Goal: Transaction & Acquisition: Purchase product/service

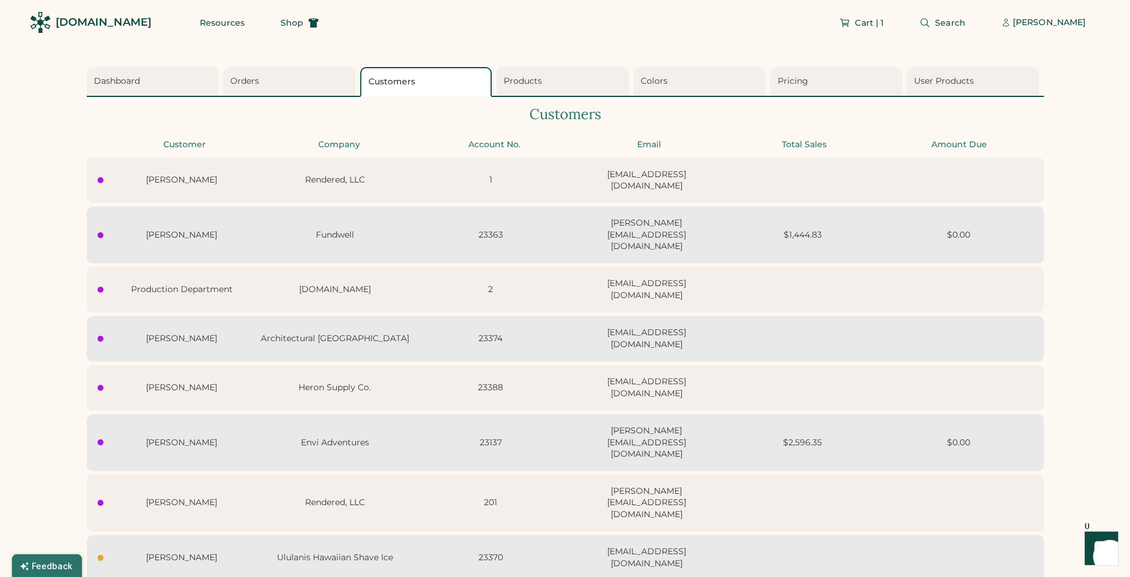
click at [98, 23] on div "[DOMAIN_NAME]" at bounding box center [104, 22] width 96 height 15
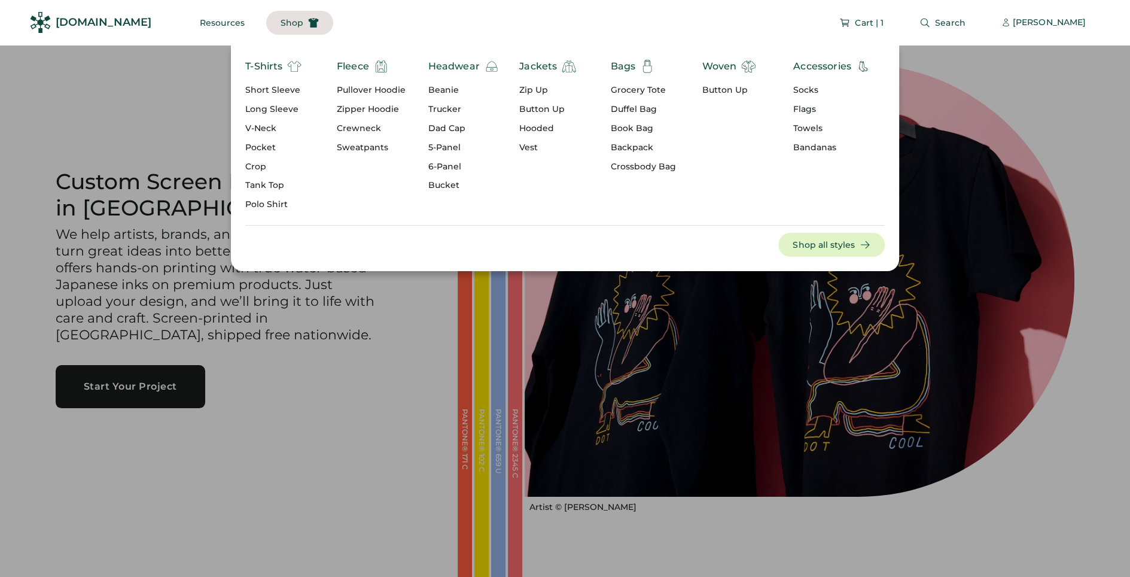
click at [273, 85] on div "Short Sleeve" at bounding box center [273, 90] width 56 height 12
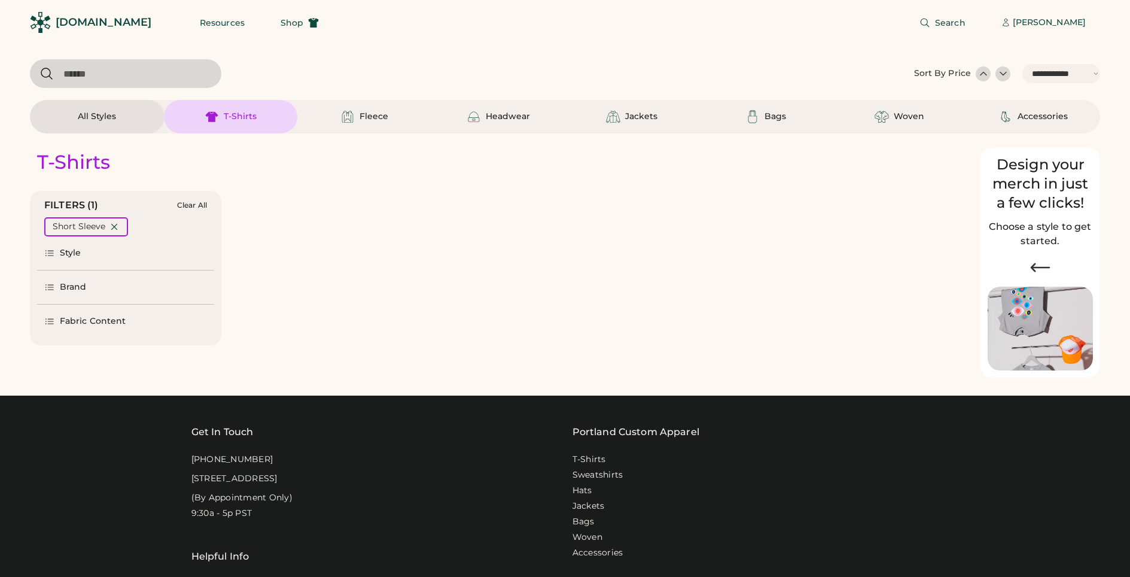
select select "*****"
select select "*"
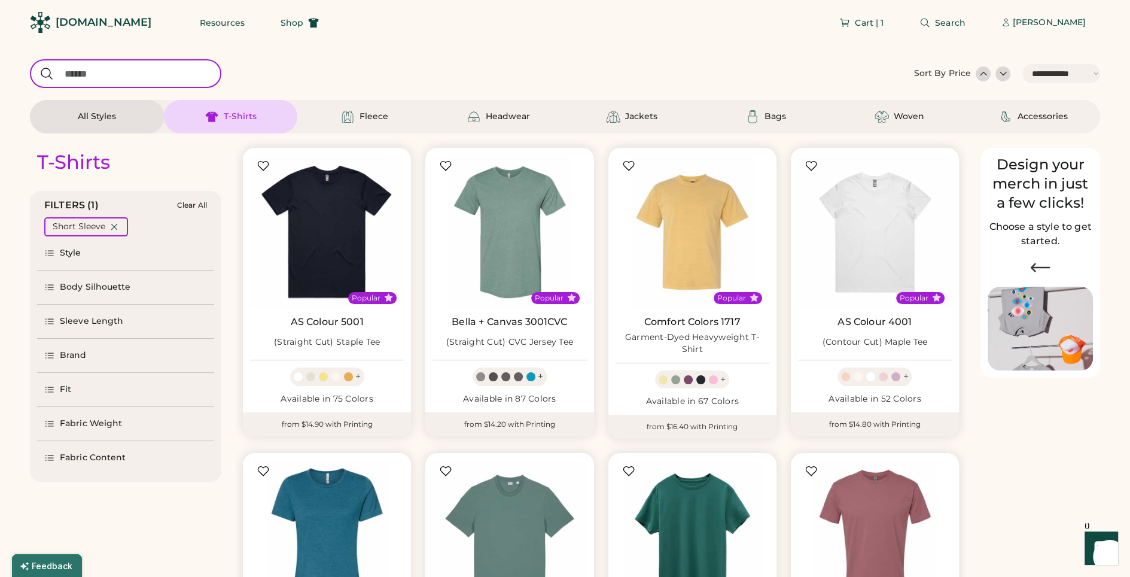
click at [185, 72] on input "input" at bounding box center [125, 73] width 191 height 29
type input "*****"
select select "*"
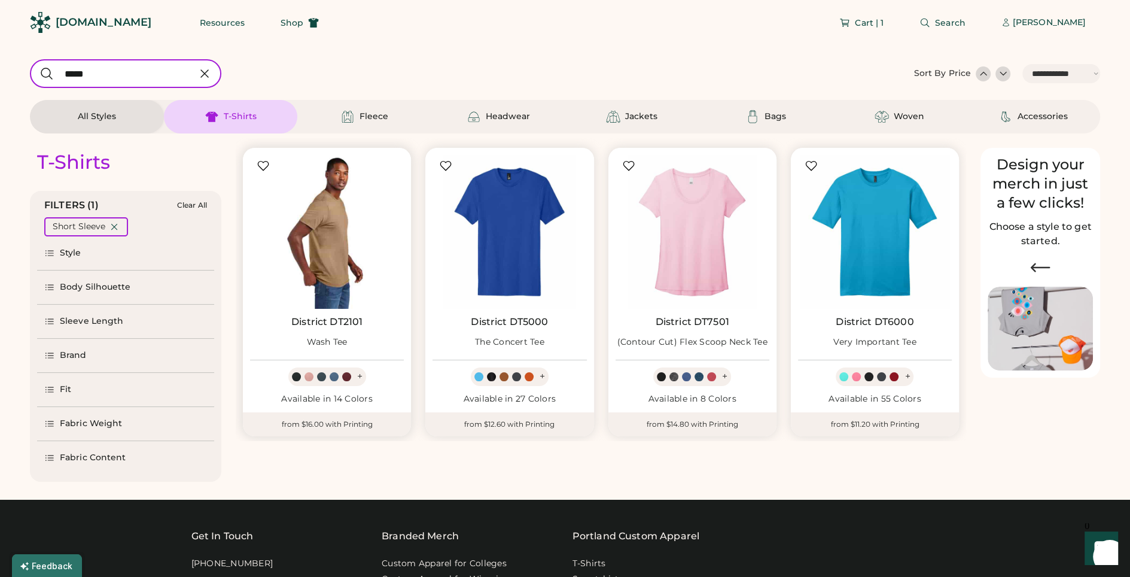
type input "*****"
click at [326, 252] on img at bounding box center [327, 232] width 154 height 154
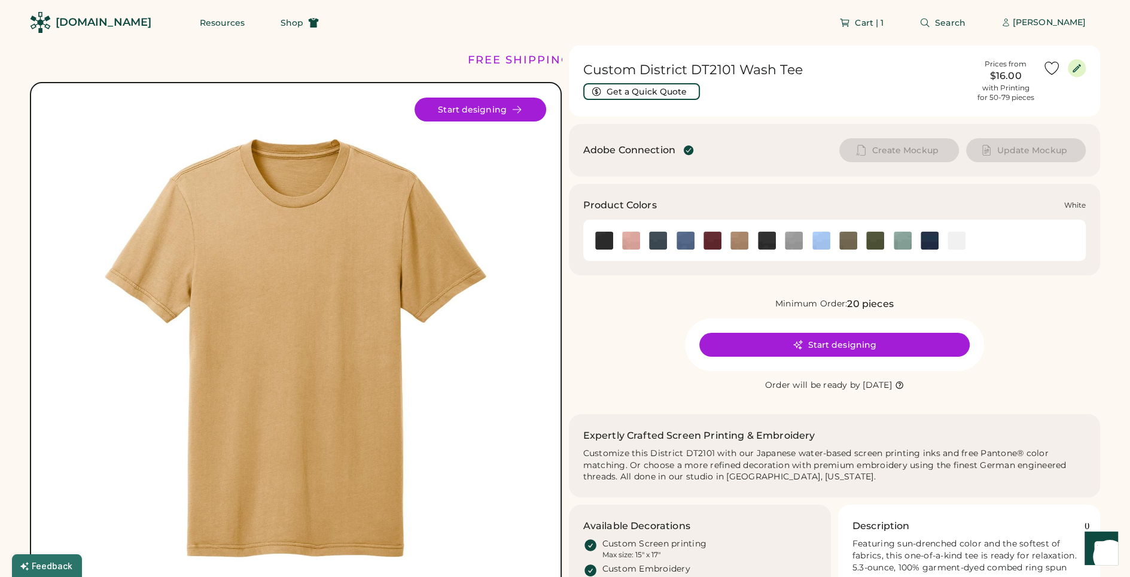
click at [957, 242] on img at bounding box center [957, 241] width 18 height 18
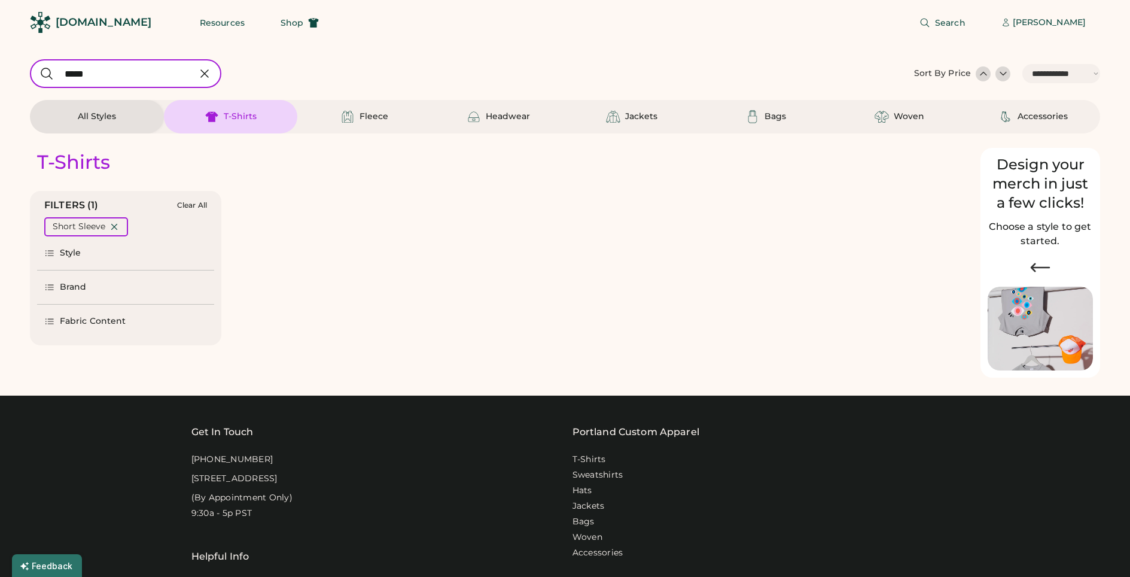
select select "*****"
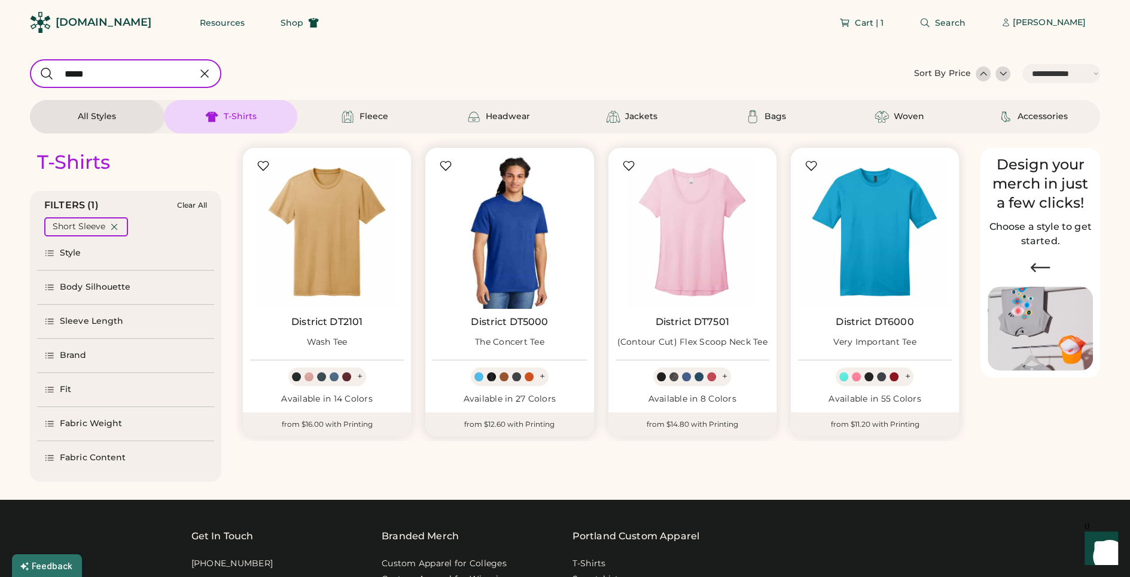
click at [498, 273] on img at bounding box center [510, 232] width 154 height 154
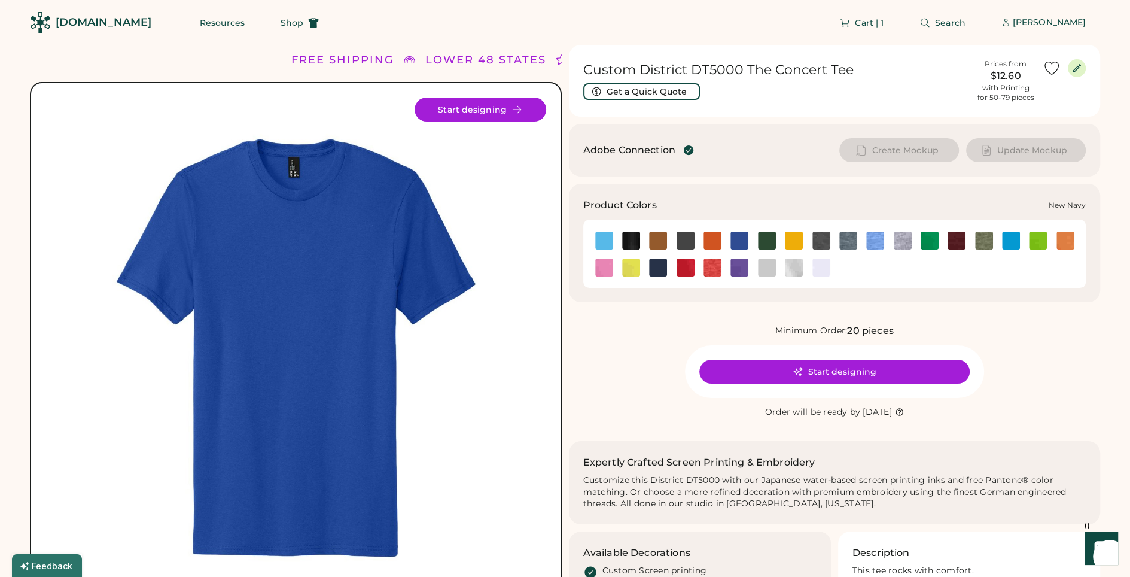
click at [657, 261] on img at bounding box center [658, 267] width 18 height 18
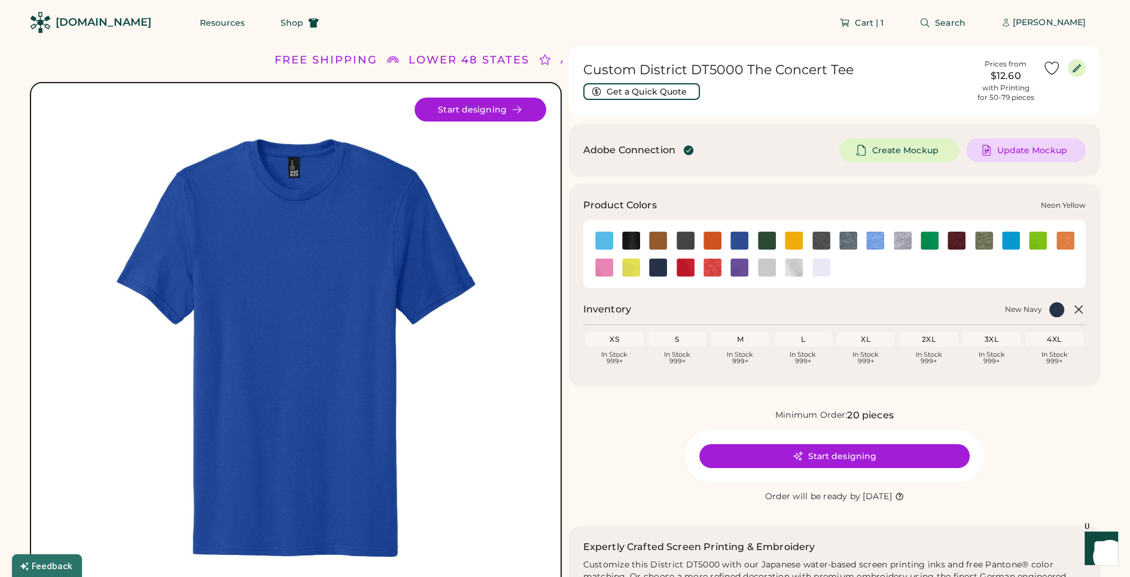
click at [643, 263] on div at bounding box center [630, 267] width 27 height 18
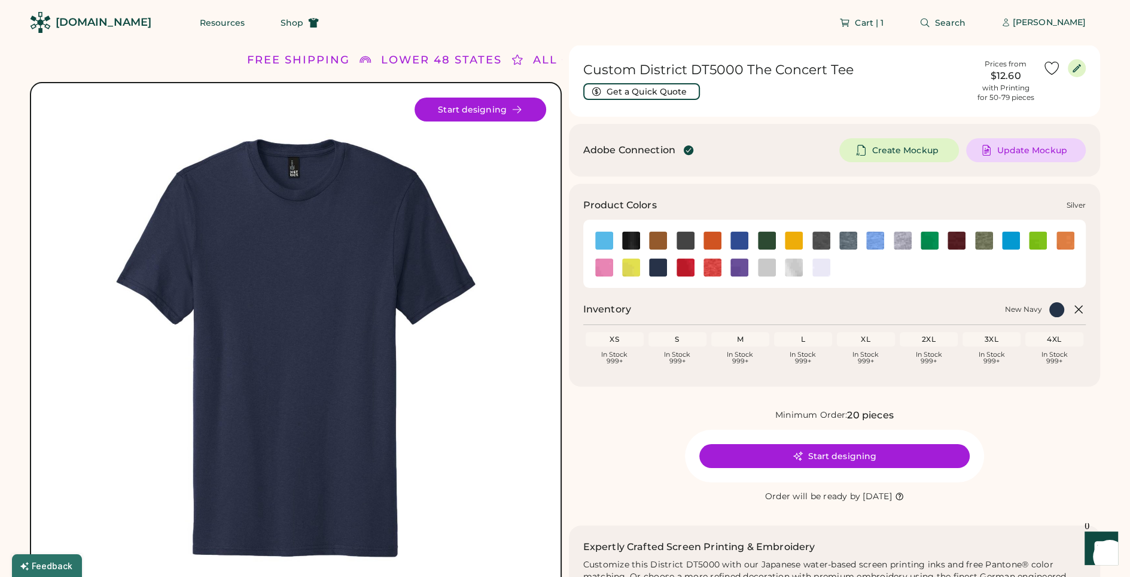
click at [768, 267] on img at bounding box center [767, 267] width 18 height 18
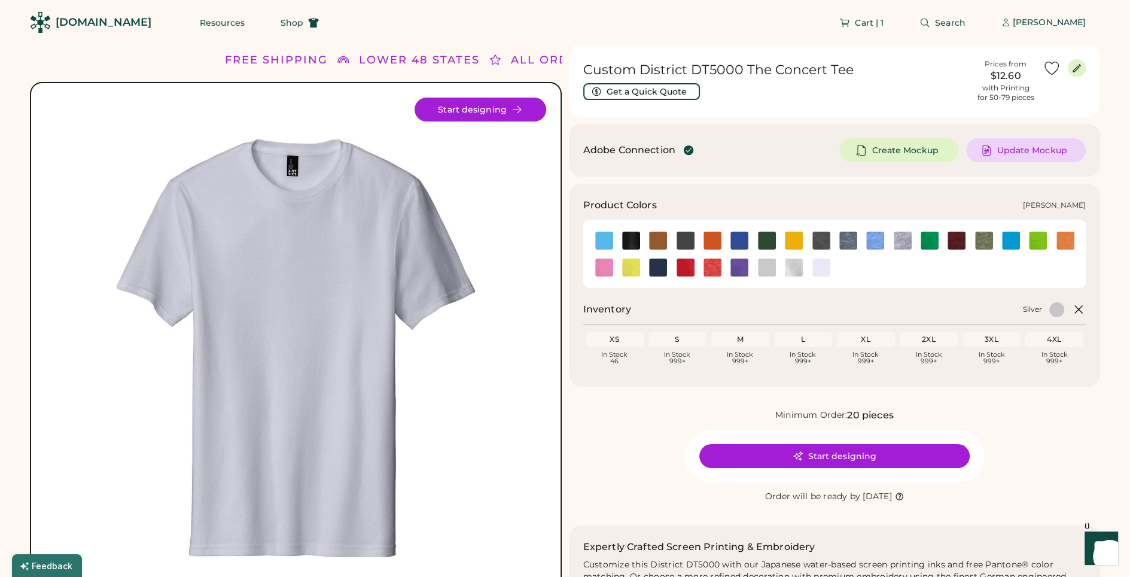
click at [821, 270] on img at bounding box center [821, 267] width 18 height 18
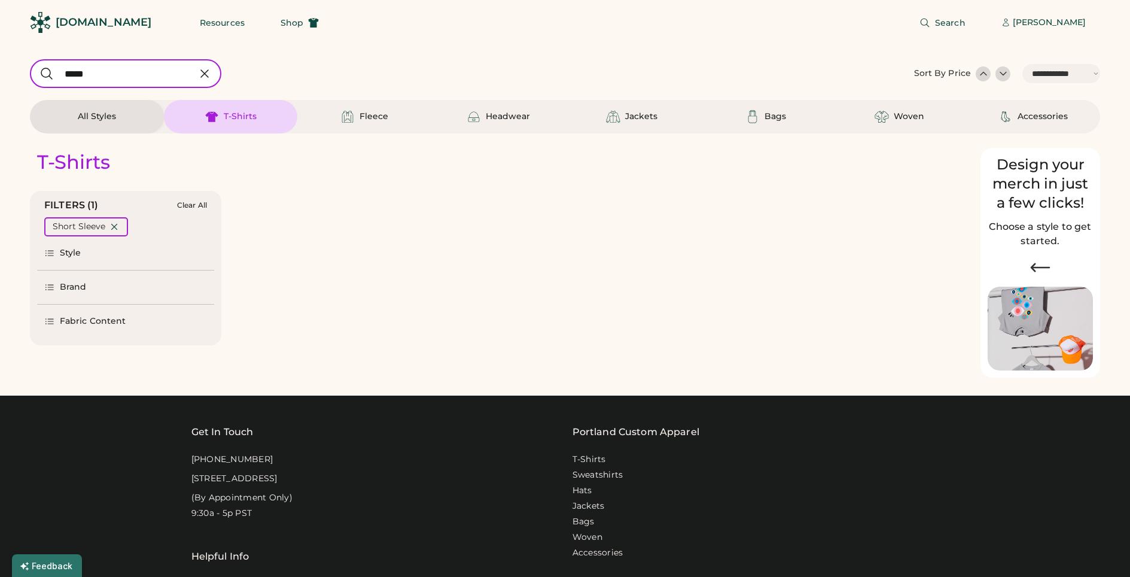
select select "*****"
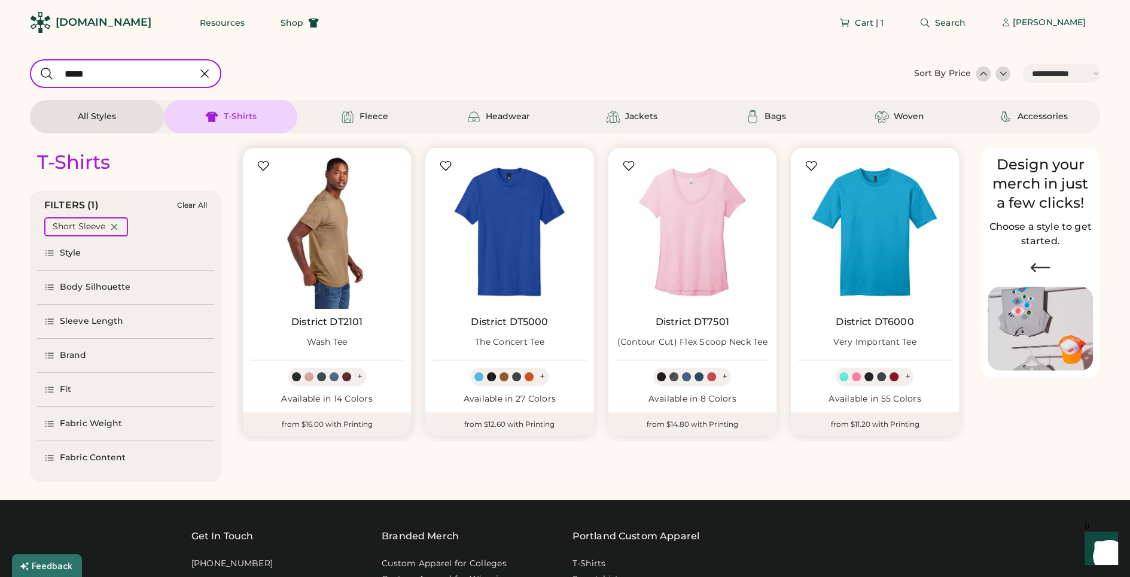
click at [349, 241] on img at bounding box center [327, 232] width 154 height 154
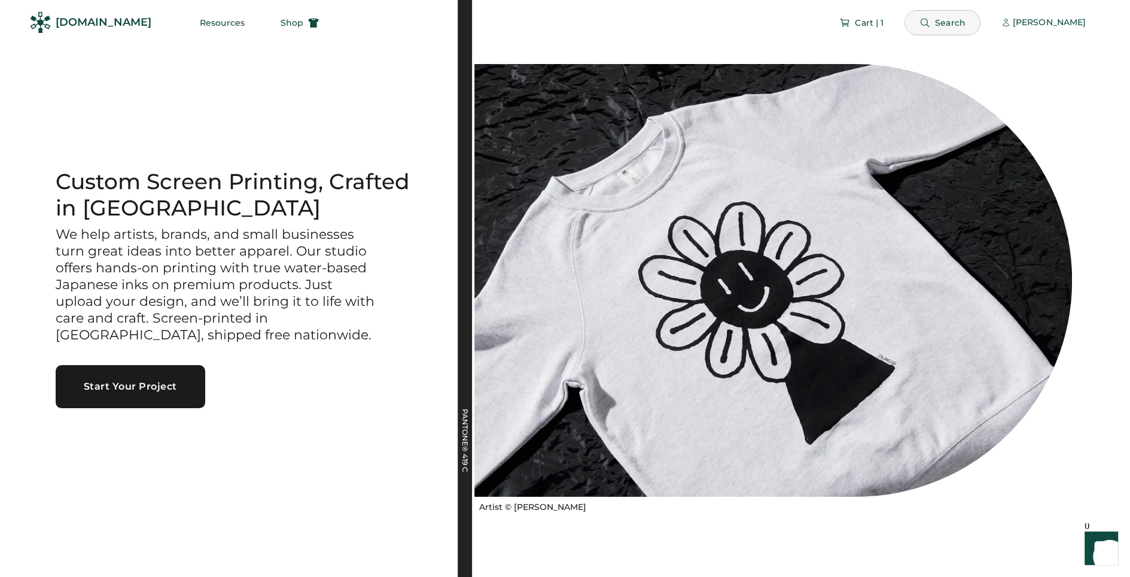
click at [928, 23] on icon at bounding box center [925, 22] width 11 height 11
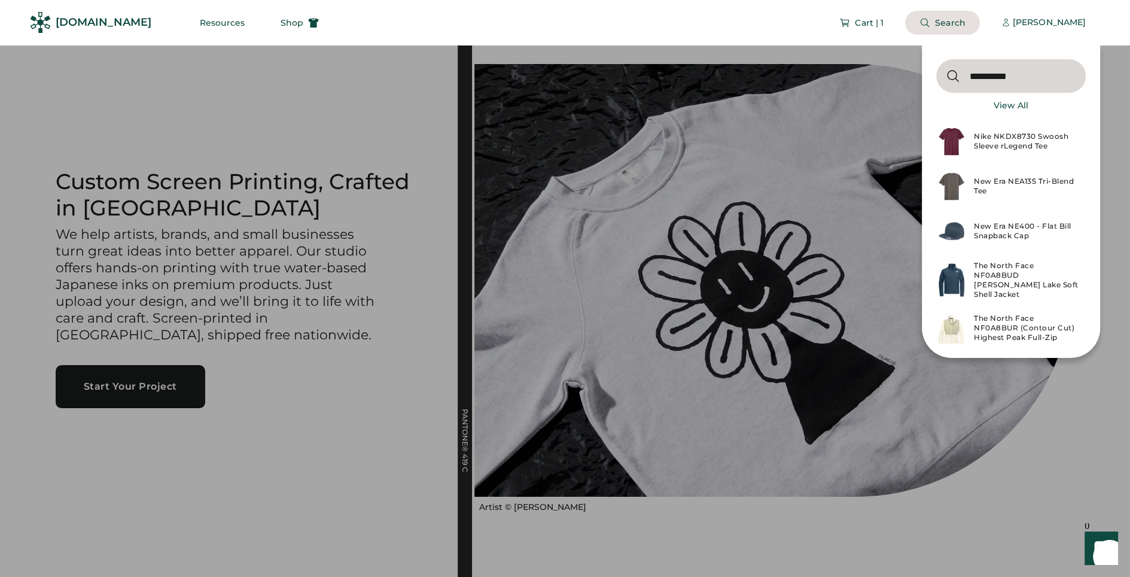
type input "**********"
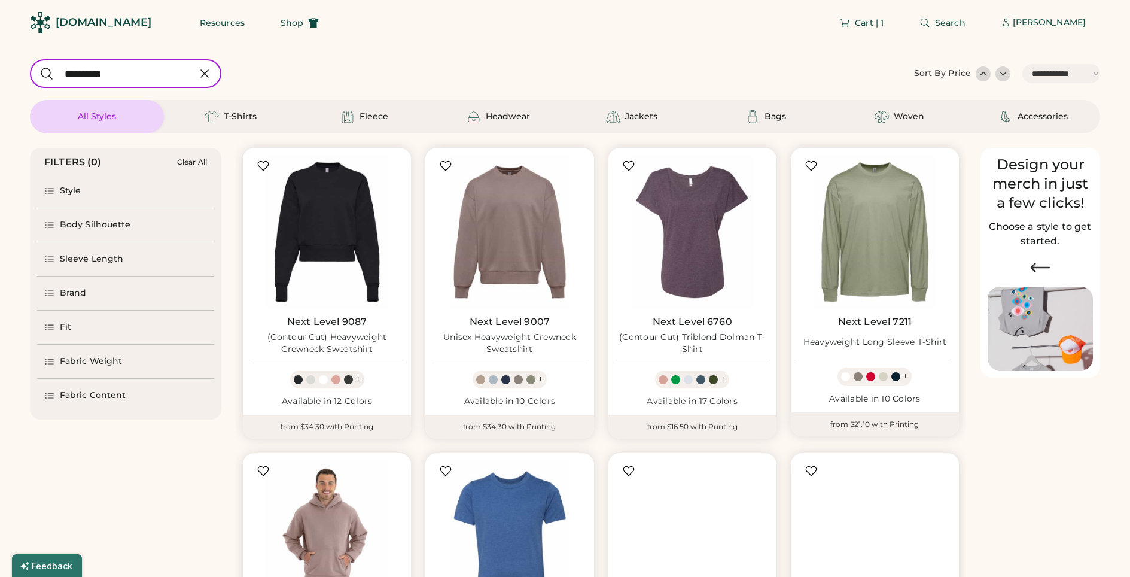
select select "*****"
select select "*"
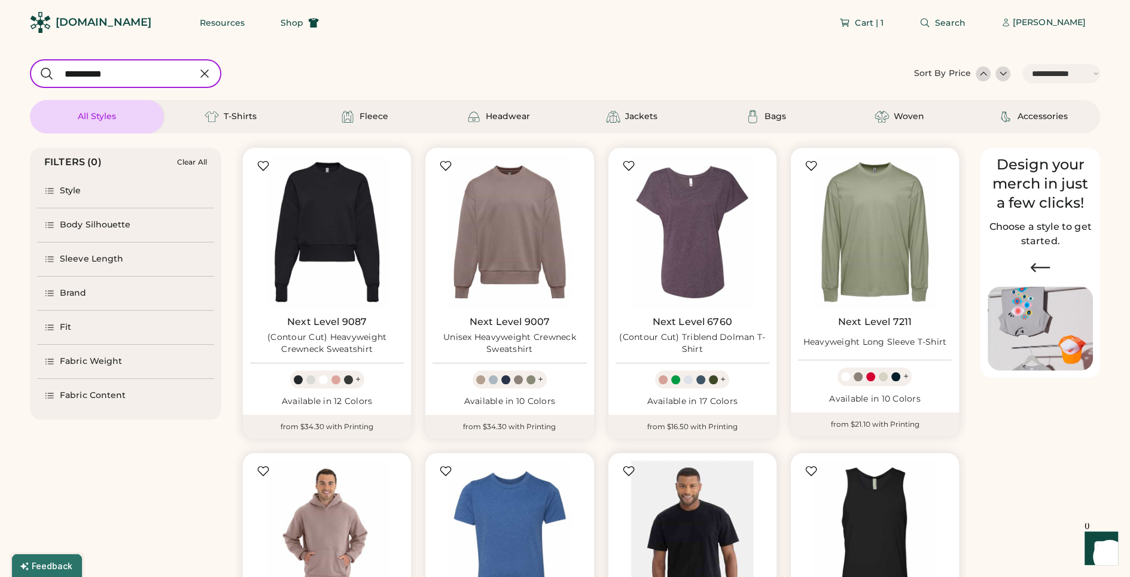
scroll to position [28, 0]
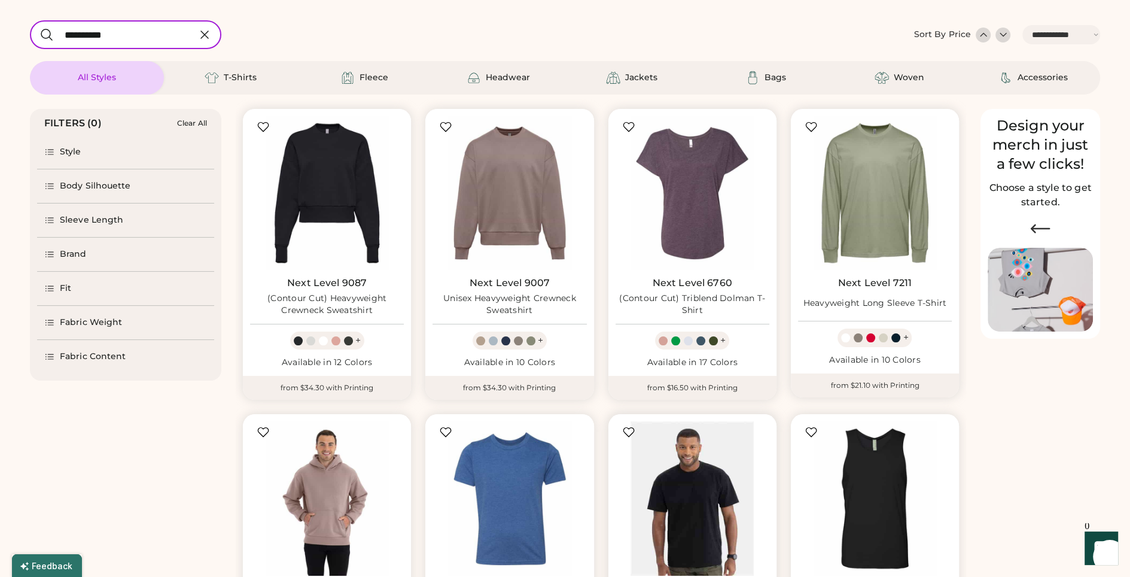
select select "*****"
select select "*"
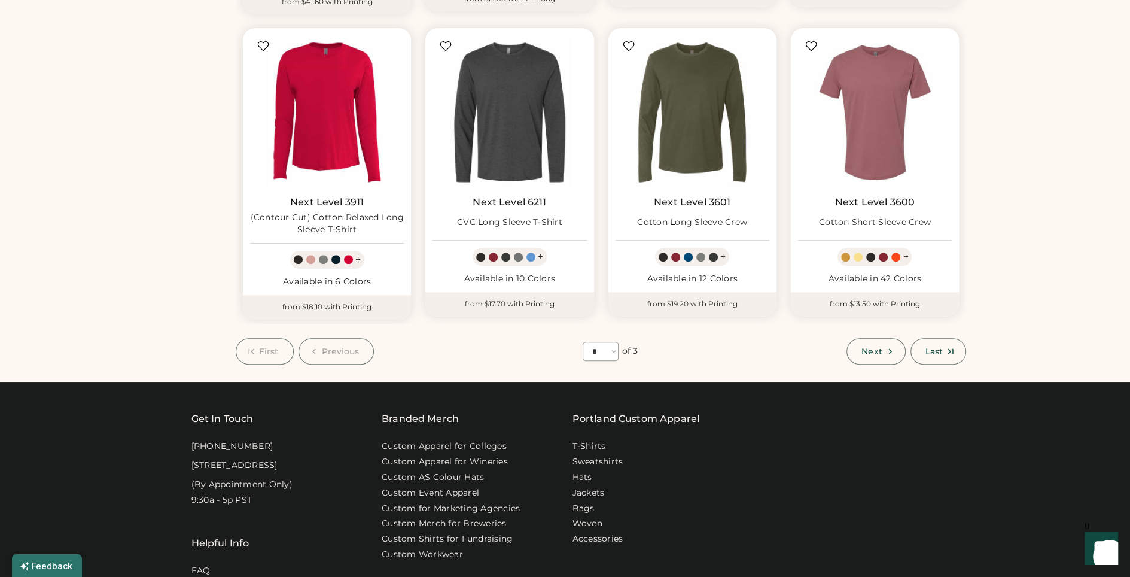
scroll to position [726, 0]
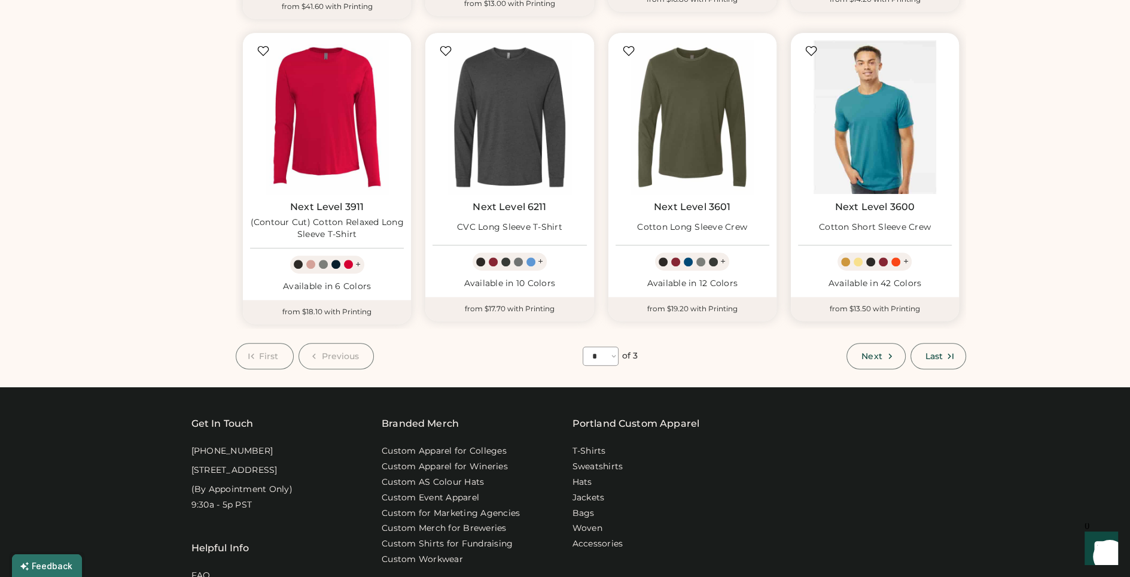
click at [856, 99] on img at bounding box center [875, 117] width 154 height 154
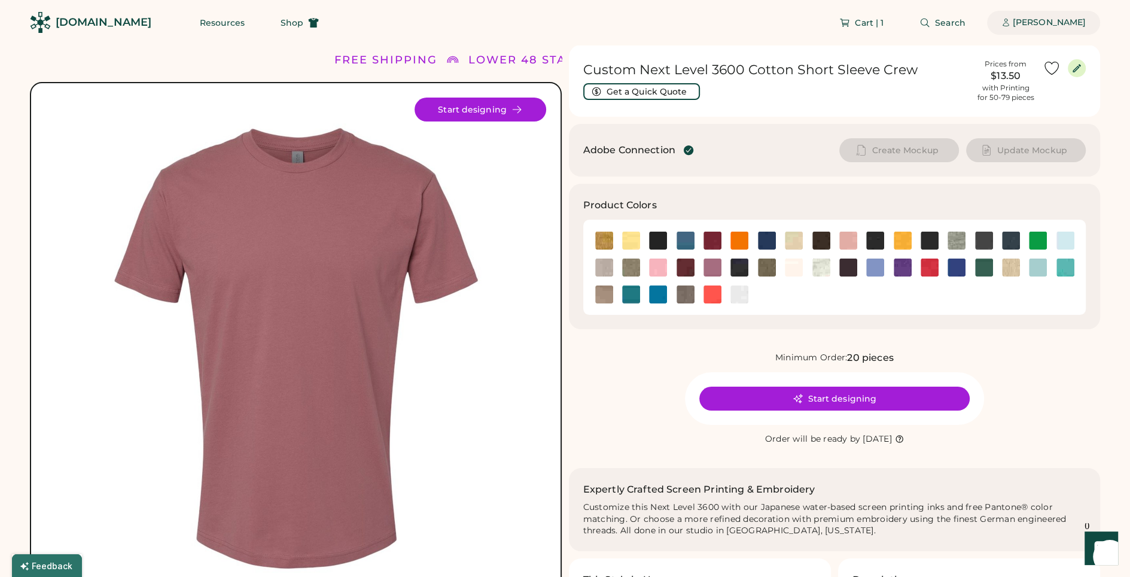
click at [1043, 31] on div "[PERSON_NAME]" at bounding box center [1049, 23] width 73 height 24
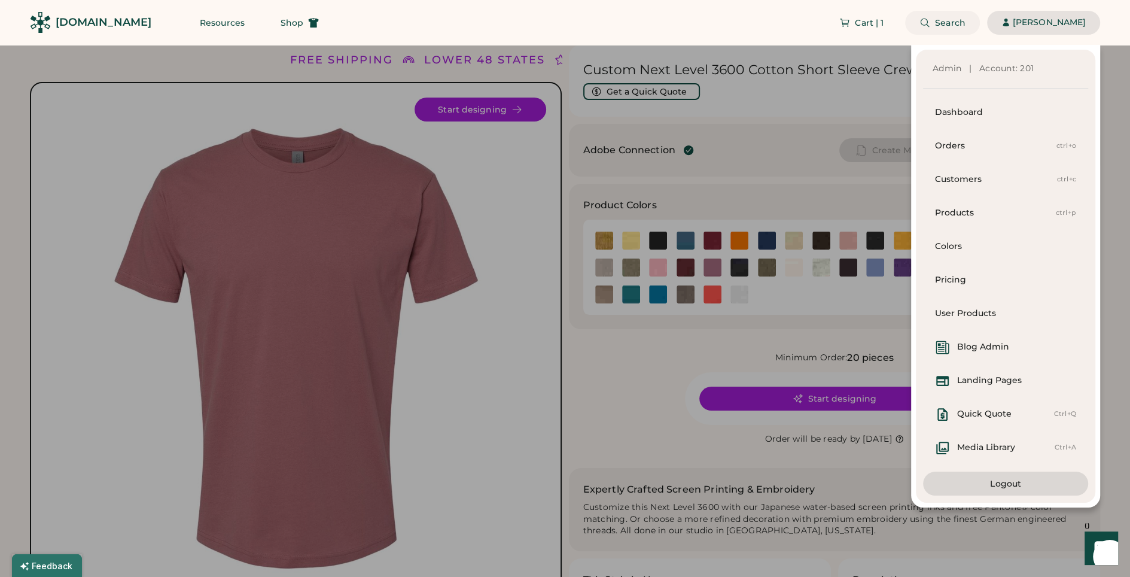
click at [933, 28] on button "Search" at bounding box center [942, 23] width 75 height 24
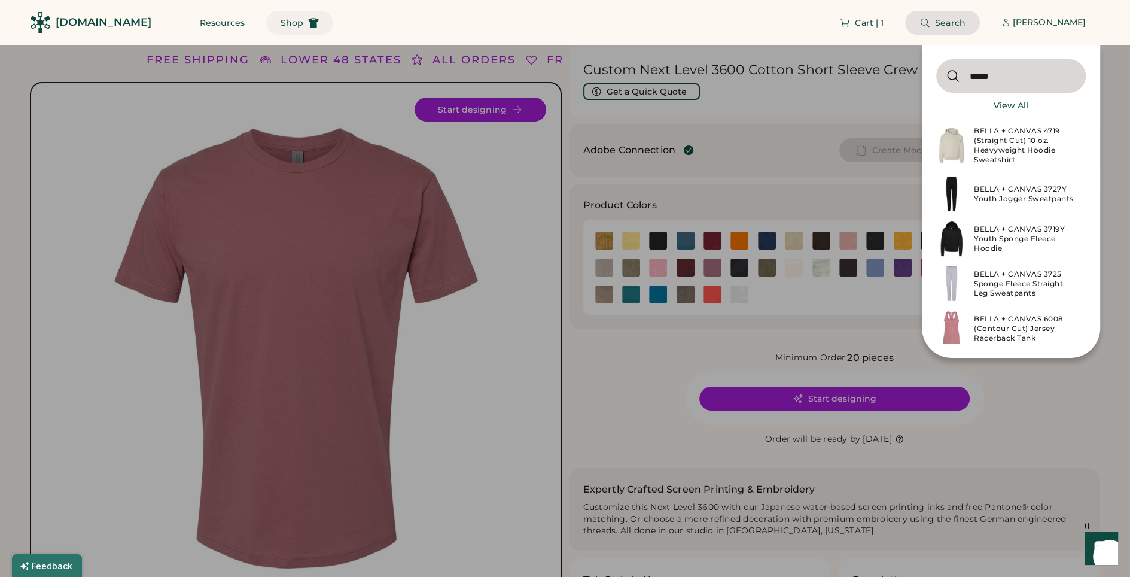
type input "*****"
click at [281, 25] on span "Shop" at bounding box center [292, 23] width 23 height 8
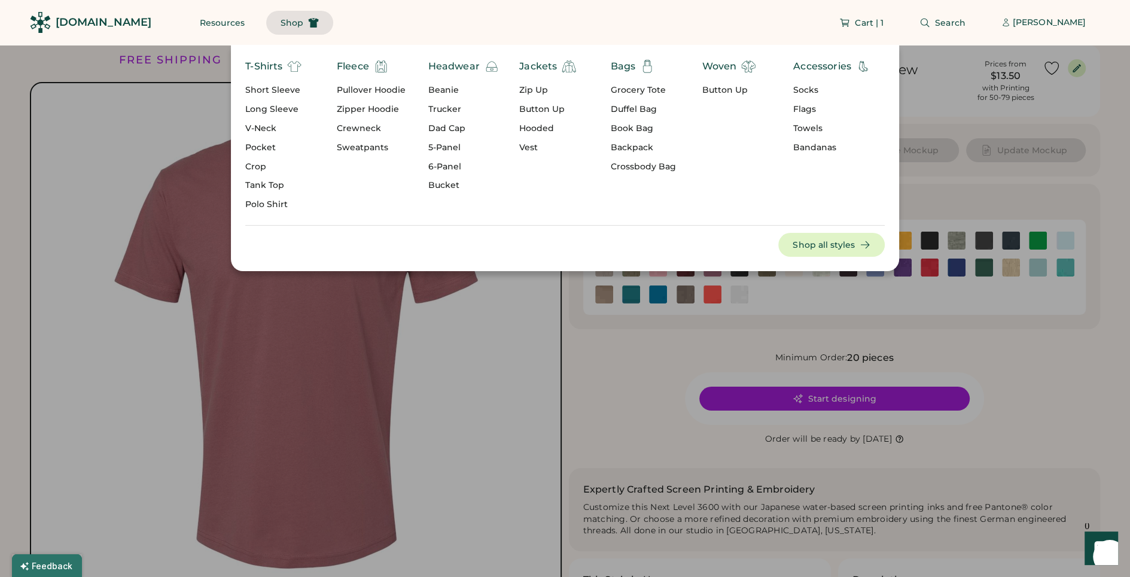
click at [276, 90] on div "Short Sleeve" at bounding box center [273, 90] width 56 height 12
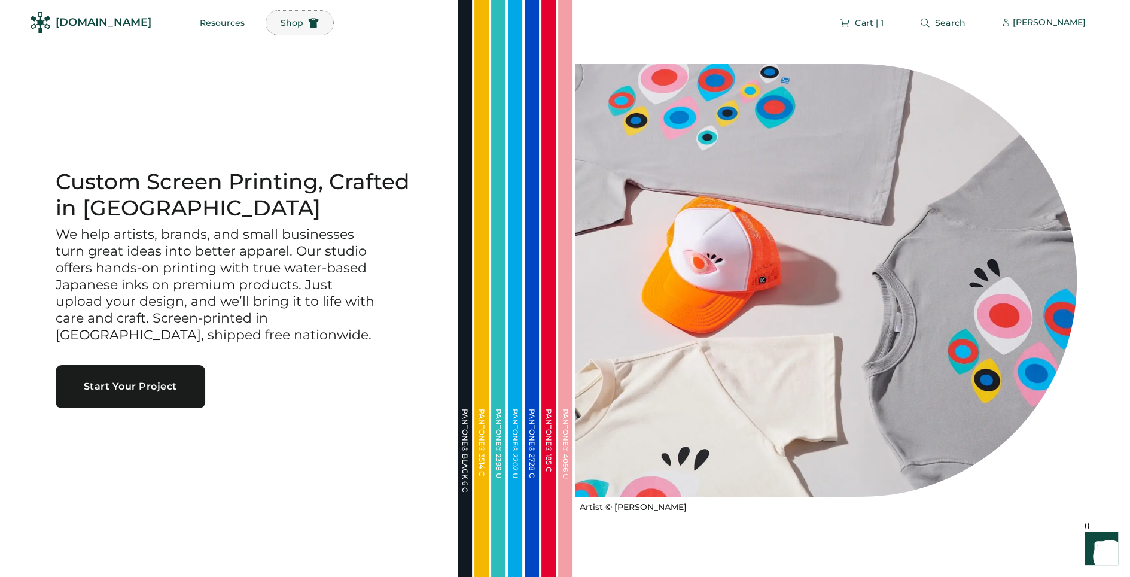
click at [281, 25] on span "Shop" at bounding box center [292, 23] width 23 height 8
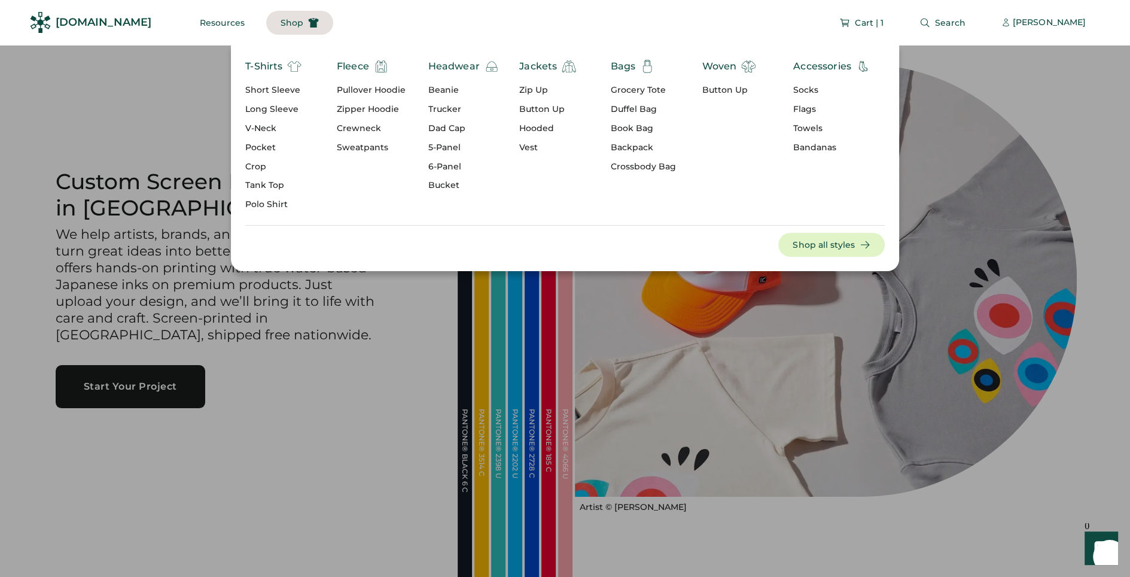
click at [263, 72] on div "T-Shirts" at bounding box center [263, 66] width 37 height 14
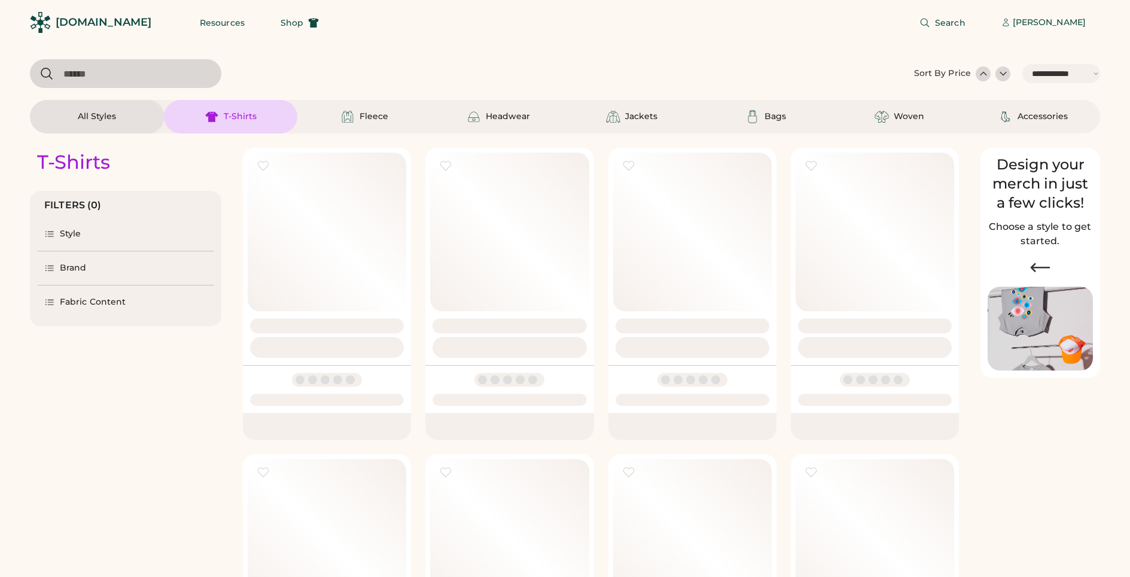
select select "*****"
select select "*"
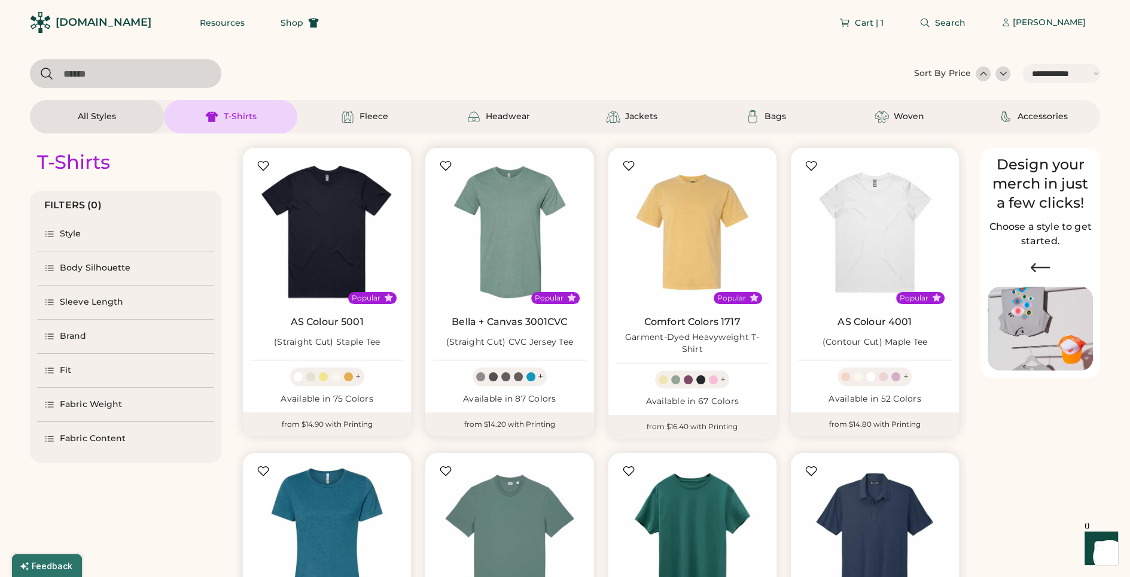
scroll to position [61, 0]
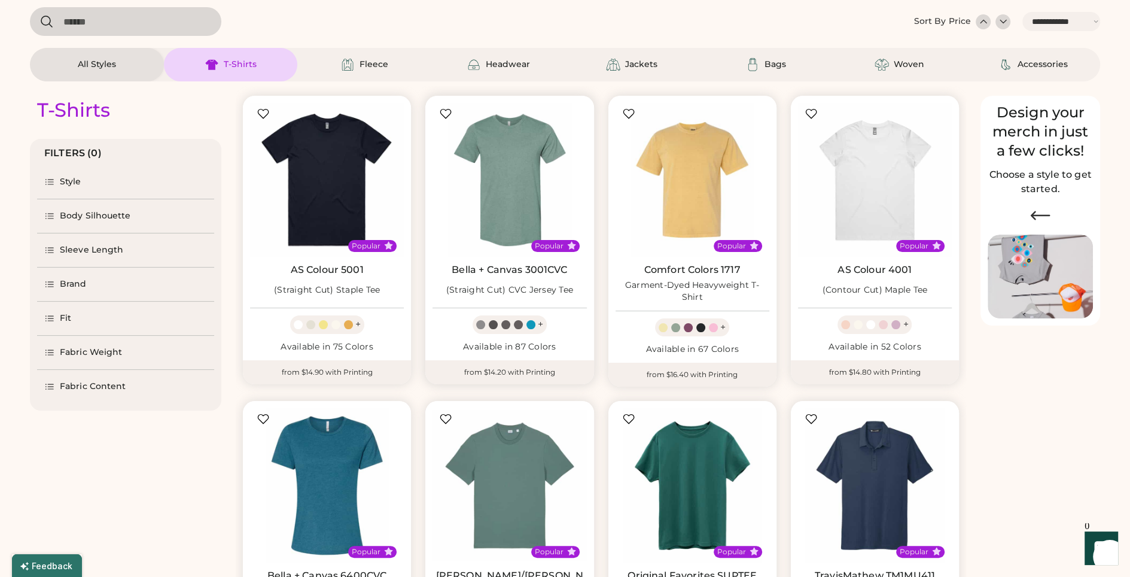
select select "*****"
select select "*"
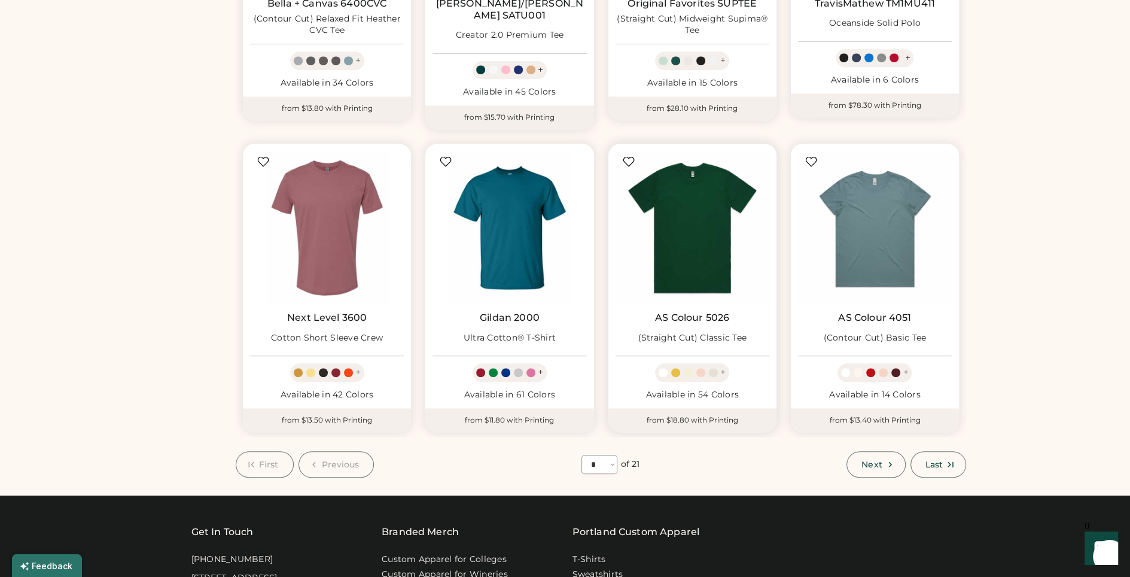
scroll to position [627, 0]
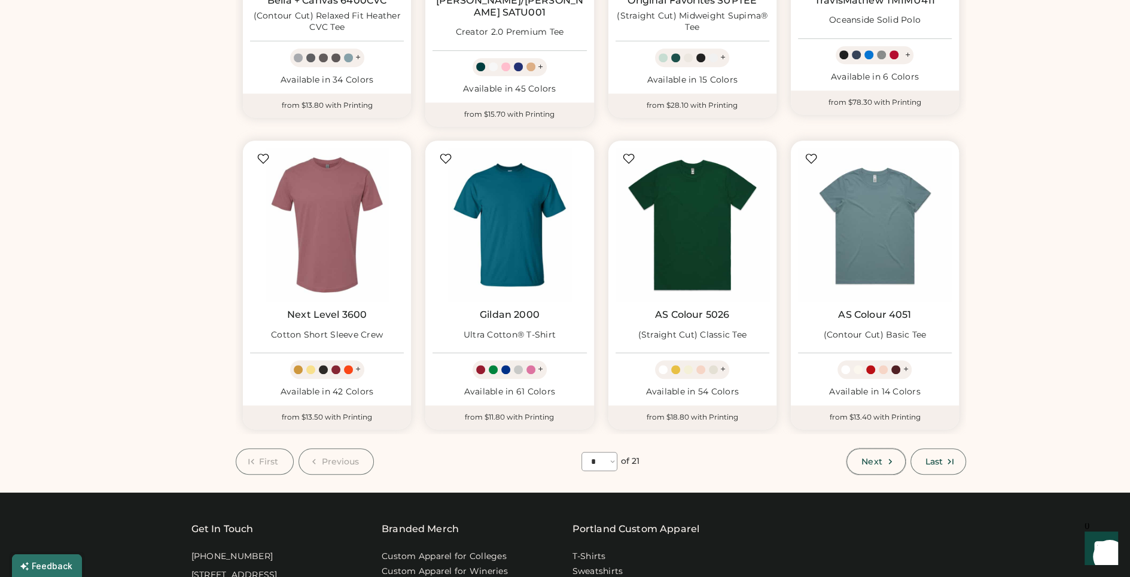
click at [863, 457] on span "Next" at bounding box center [871, 461] width 20 height 8
select select "*"
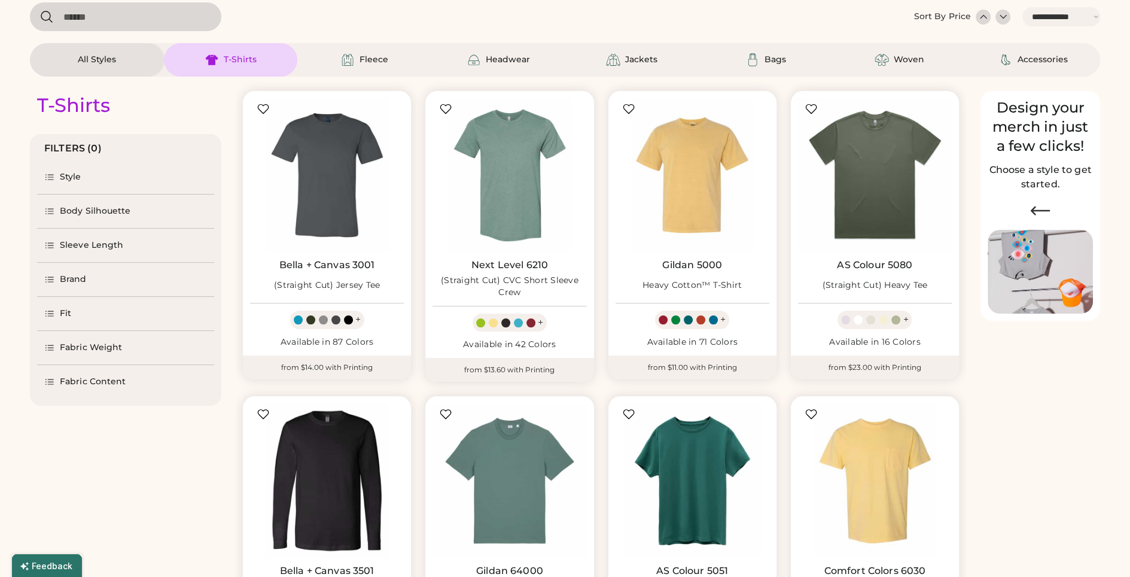
scroll to position [51, 0]
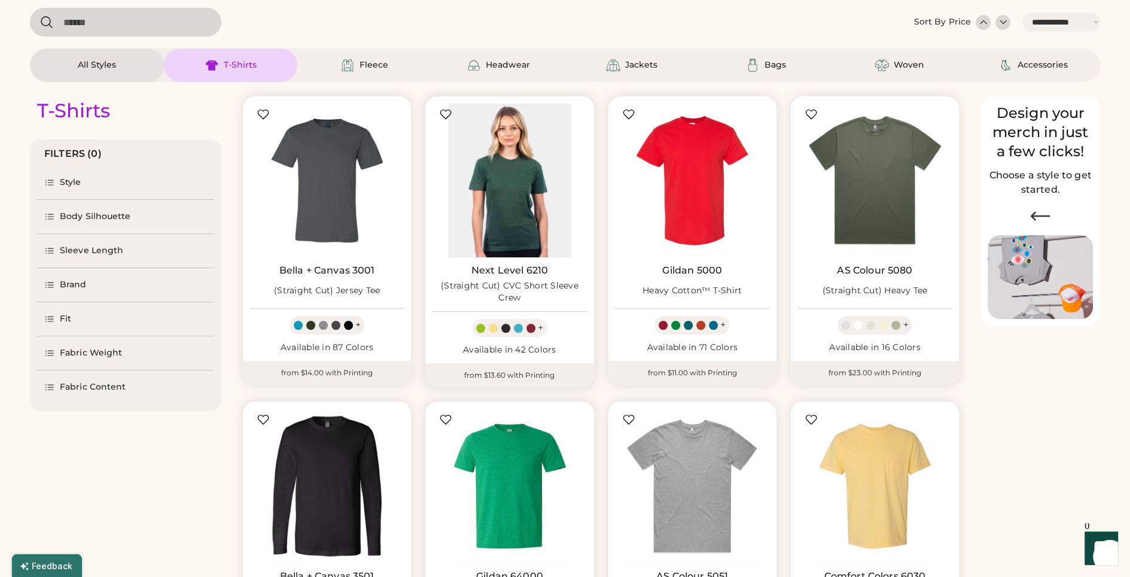
click at [495, 203] on img at bounding box center [510, 180] width 154 height 154
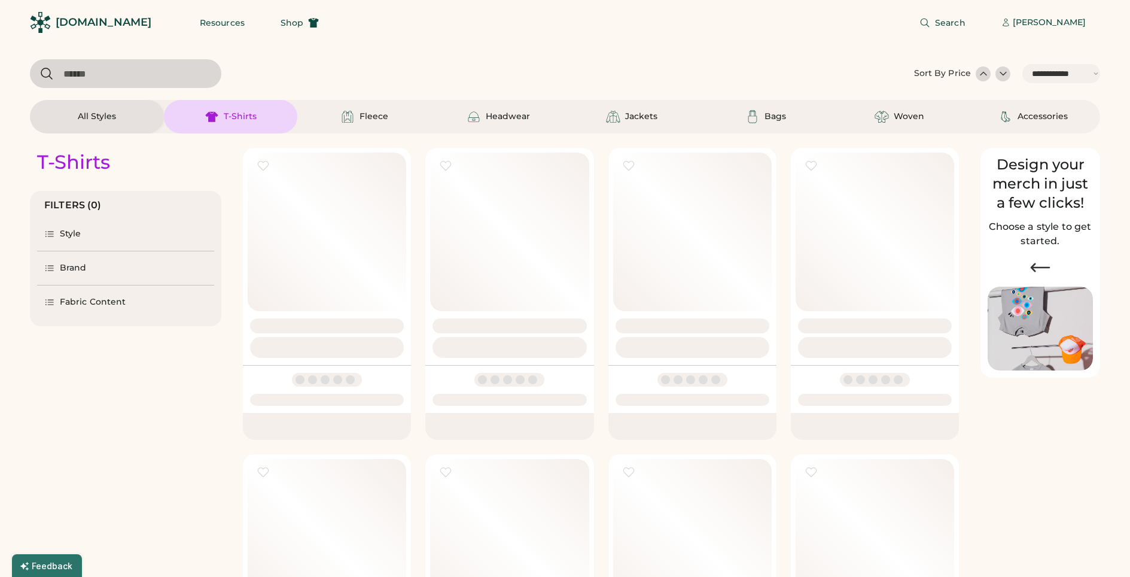
select select "*****"
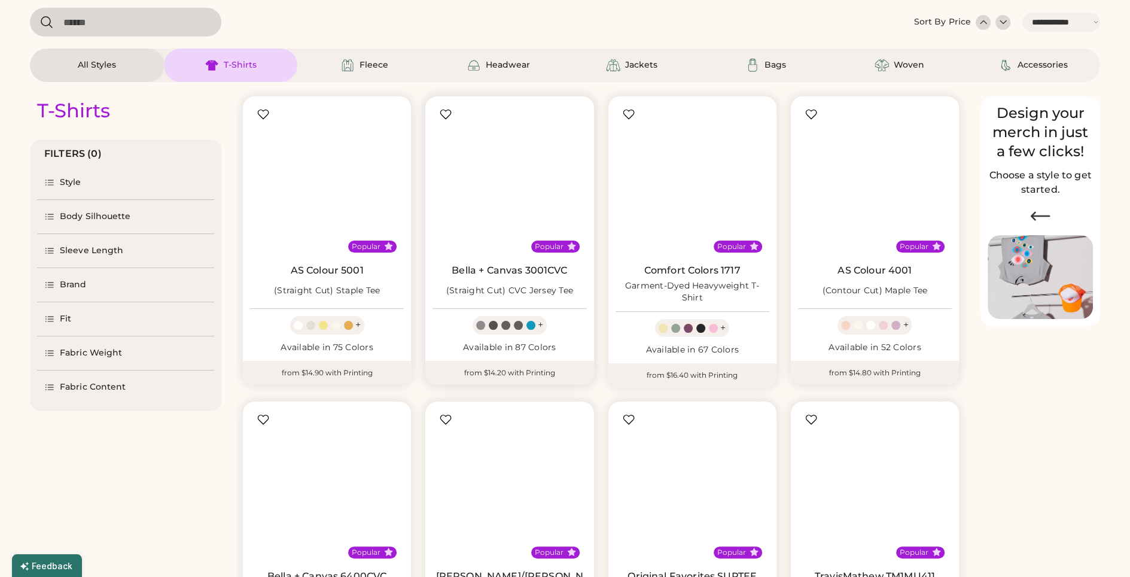
select select "*"
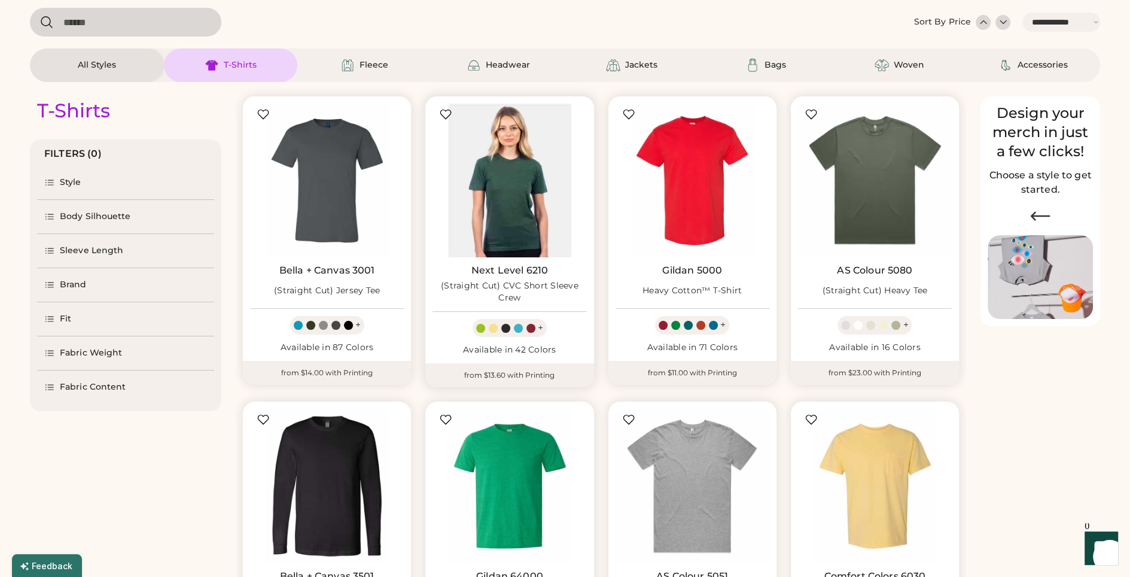
click at [539, 197] on img at bounding box center [510, 180] width 154 height 154
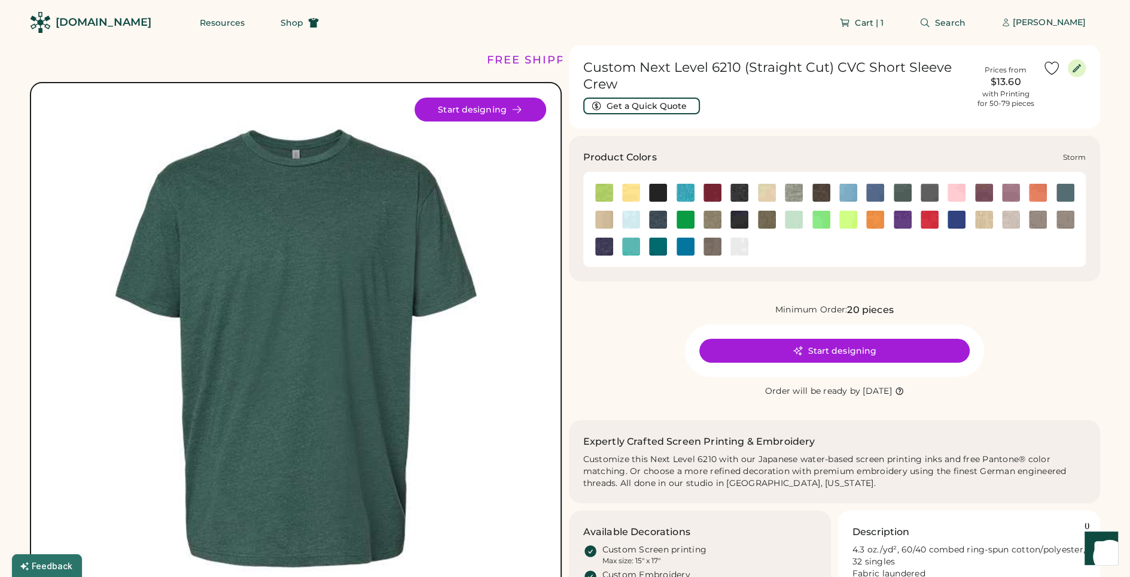
click at [604, 244] on img at bounding box center [604, 247] width 18 height 18
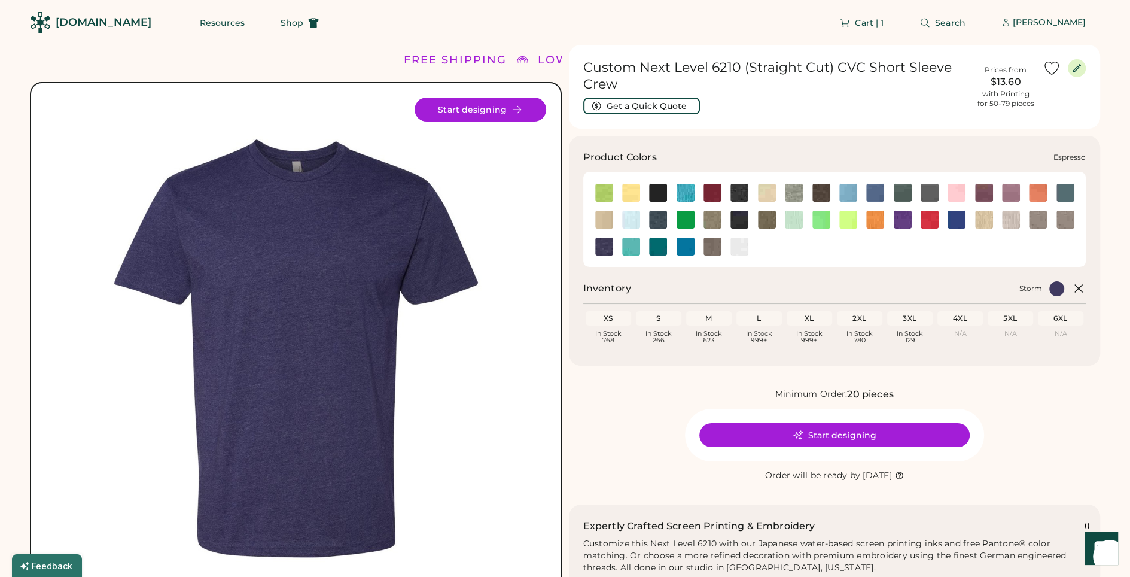
click at [824, 190] on img at bounding box center [821, 193] width 18 height 18
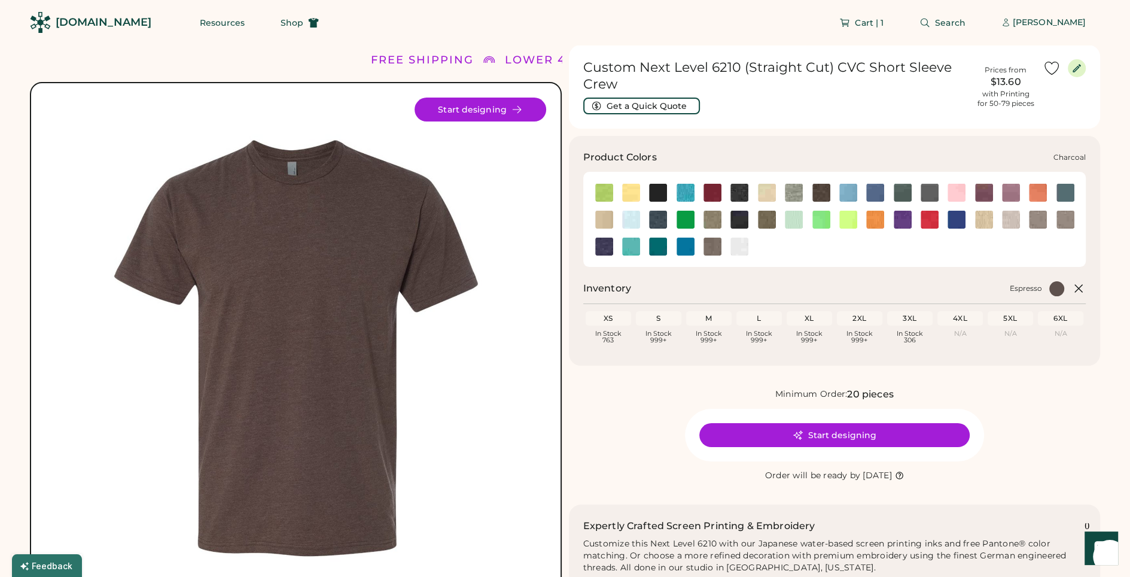
click at [736, 196] on img at bounding box center [739, 193] width 18 height 18
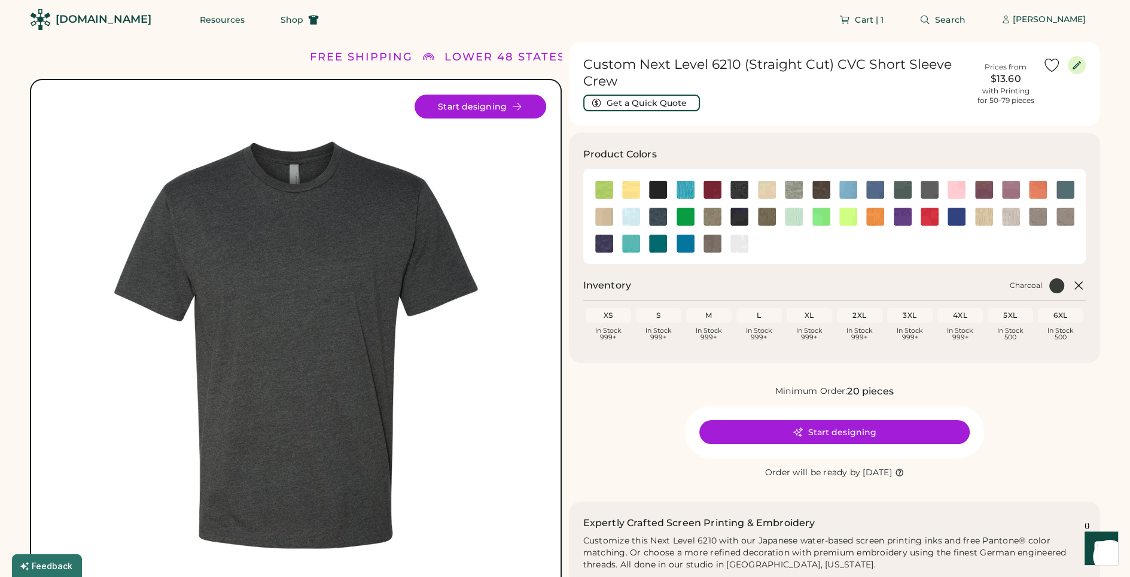
scroll to position [8, 0]
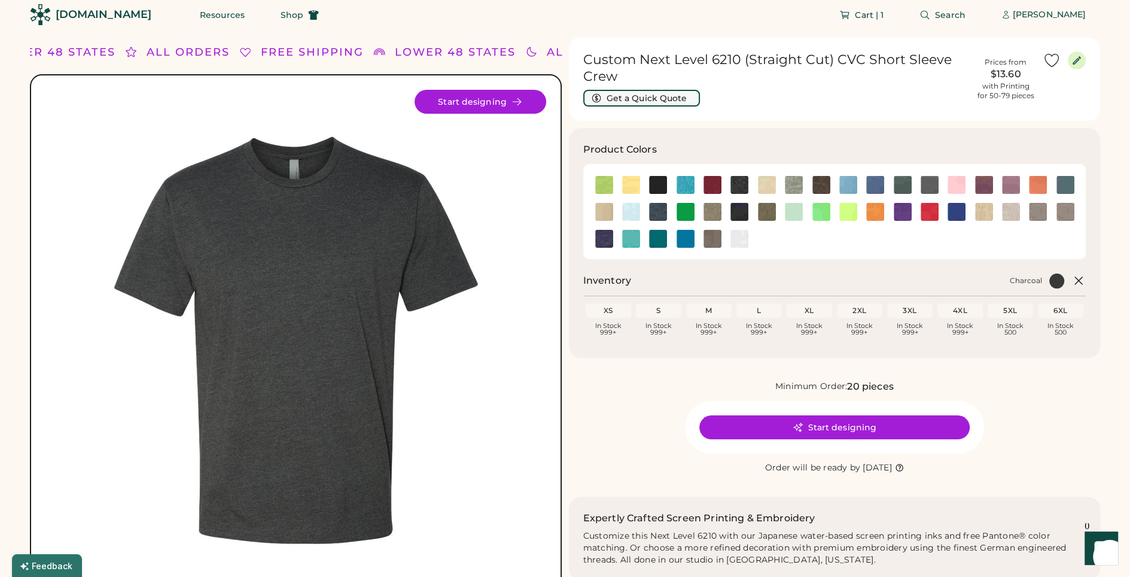
click at [665, 93] on button "Get a Quick Quote" at bounding box center [641, 98] width 117 height 17
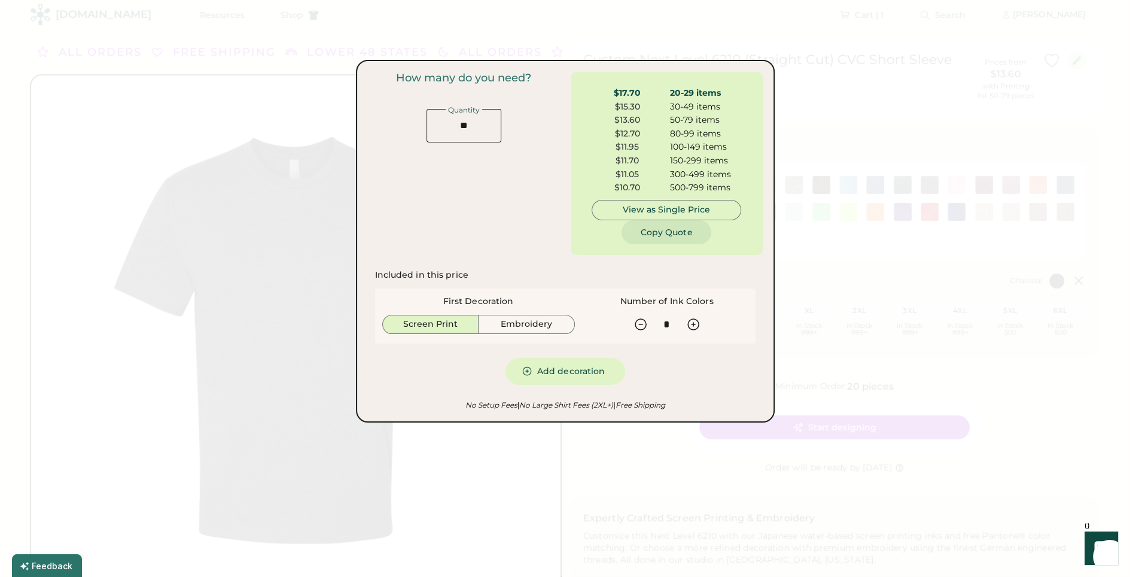
click at [672, 233] on button "Copy Quote" at bounding box center [667, 232] width 90 height 24
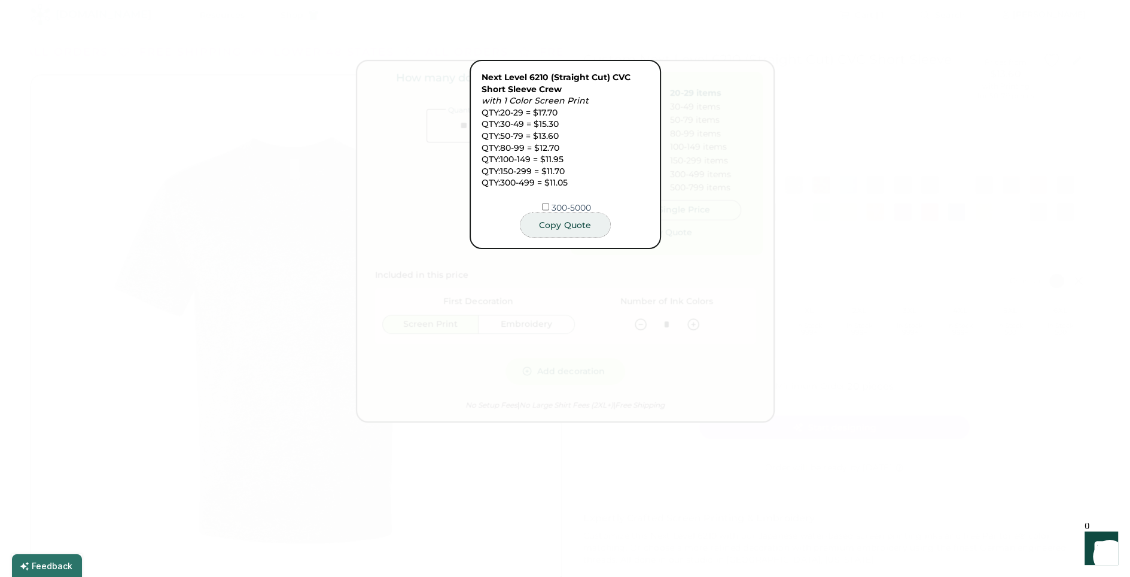
click at [581, 231] on button "Copy Quote" at bounding box center [565, 225] width 90 height 24
click at [571, 227] on button "Copy Quote" at bounding box center [565, 225] width 90 height 24
click at [610, 282] on div at bounding box center [565, 288] width 1130 height 577
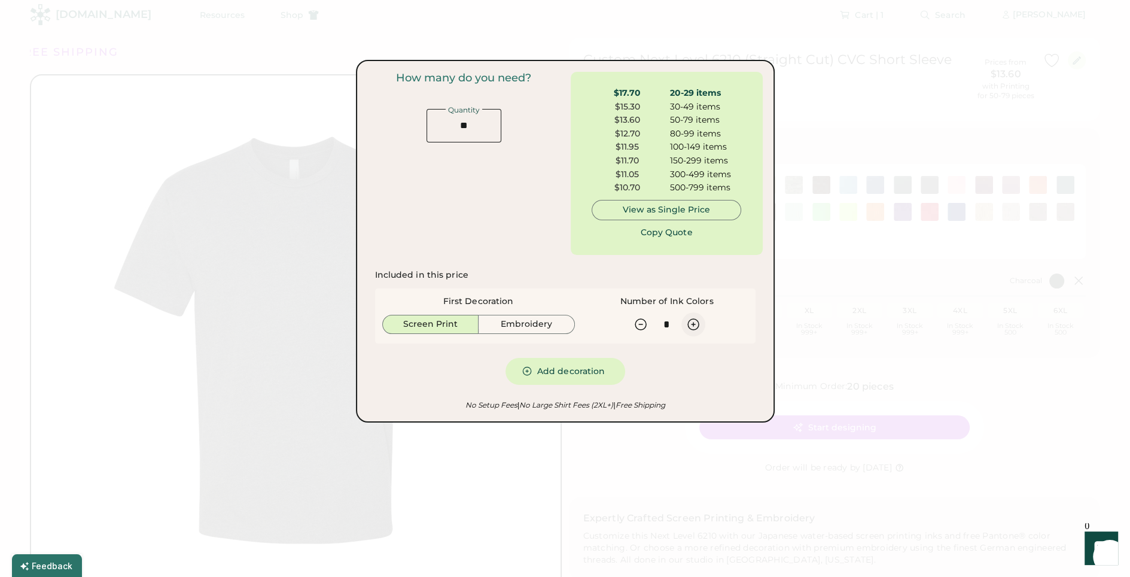
click at [686, 325] on icon at bounding box center [693, 324] width 14 height 14
type input "*"
click at [670, 235] on button "Copy Quote" at bounding box center [667, 232] width 90 height 24
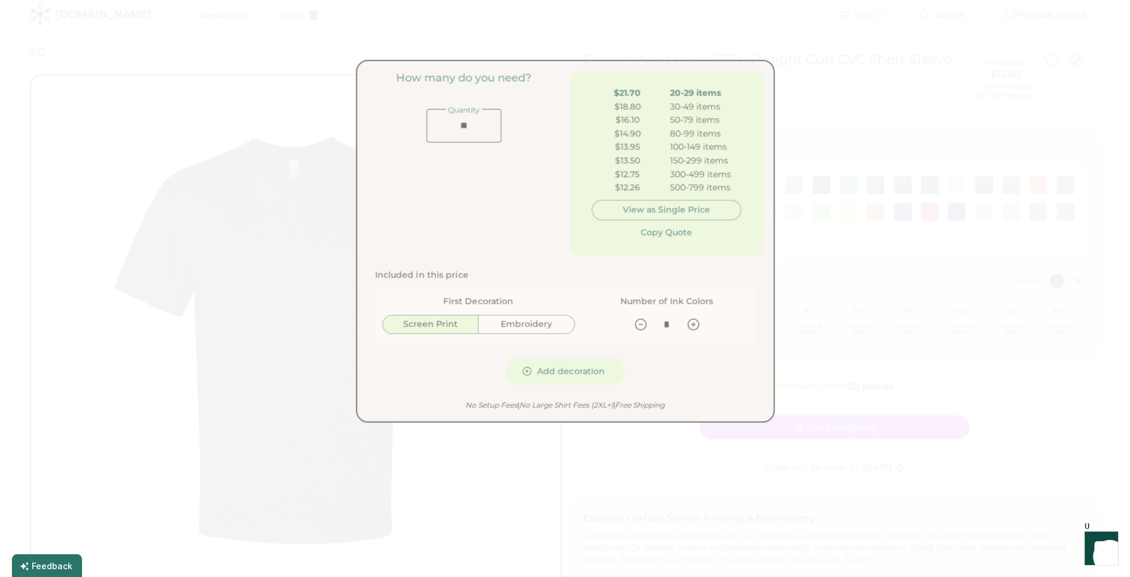
scroll to position [0, 0]
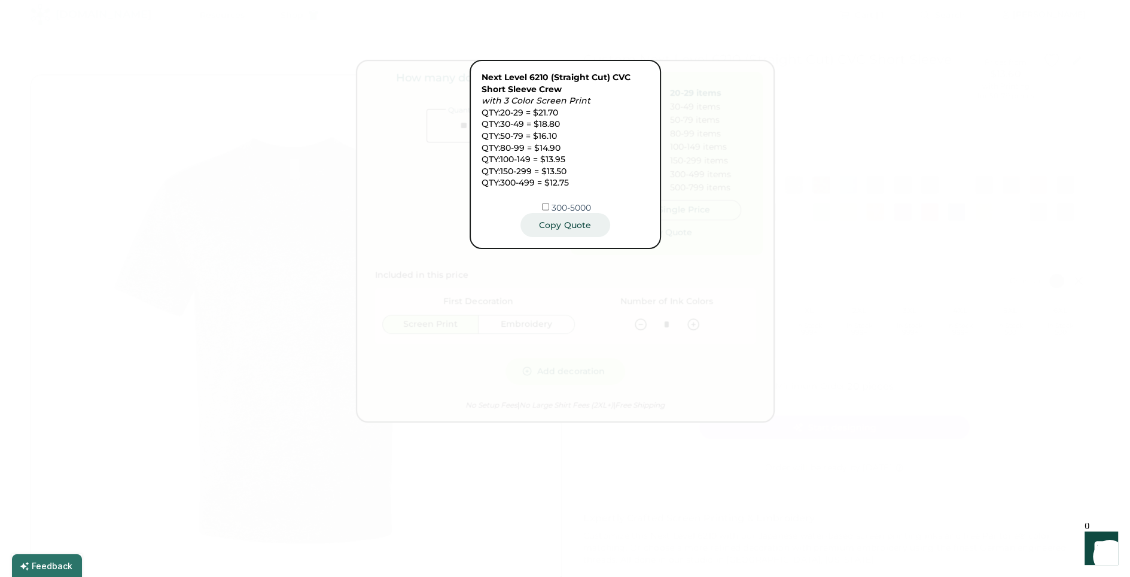
click at [572, 227] on button "Copy Quote" at bounding box center [565, 225] width 90 height 24
click at [550, 234] on button "Copy Quote" at bounding box center [565, 225] width 90 height 24
click at [796, 215] on div at bounding box center [565, 288] width 1130 height 577
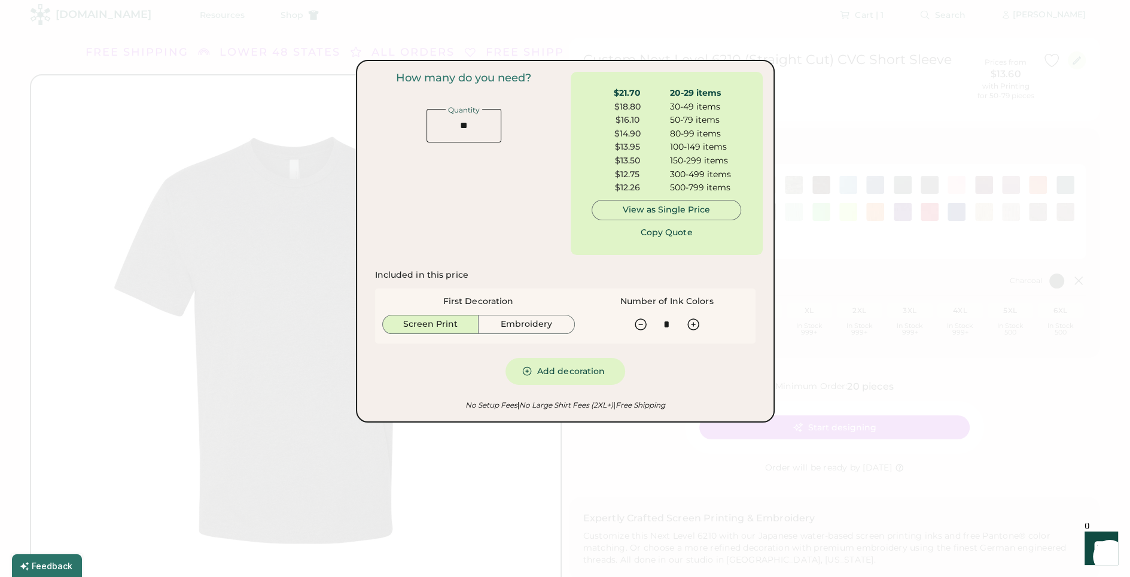
click at [817, 290] on div at bounding box center [565, 288] width 1130 height 577
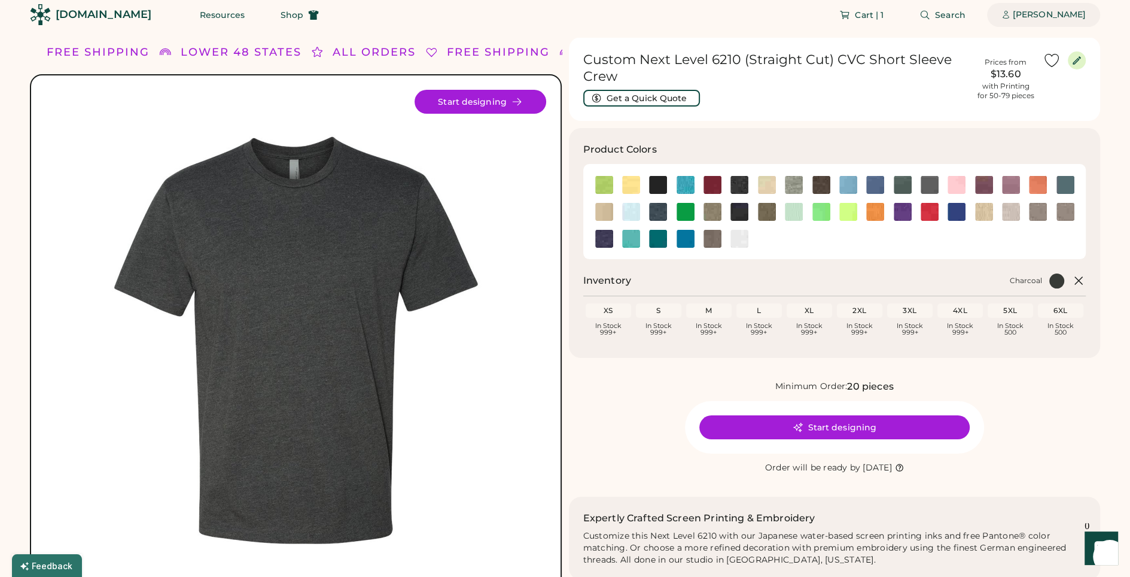
click at [1037, 19] on div "[PERSON_NAME]" at bounding box center [1049, 15] width 73 height 12
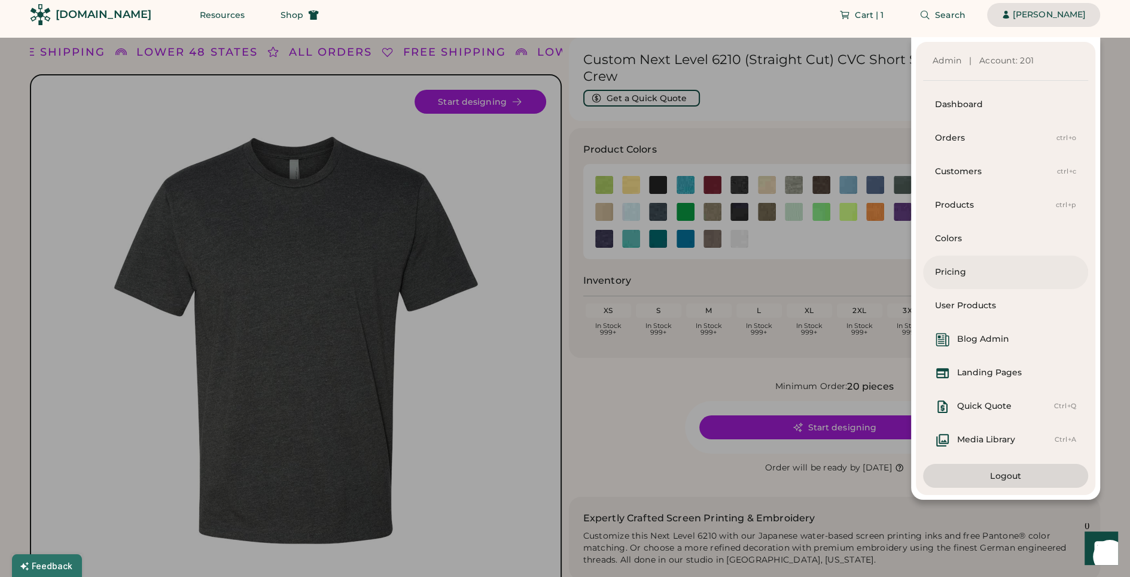
click at [975, 267] on div "Pricing" at bounding box center [1005, 272] width 141 height 12
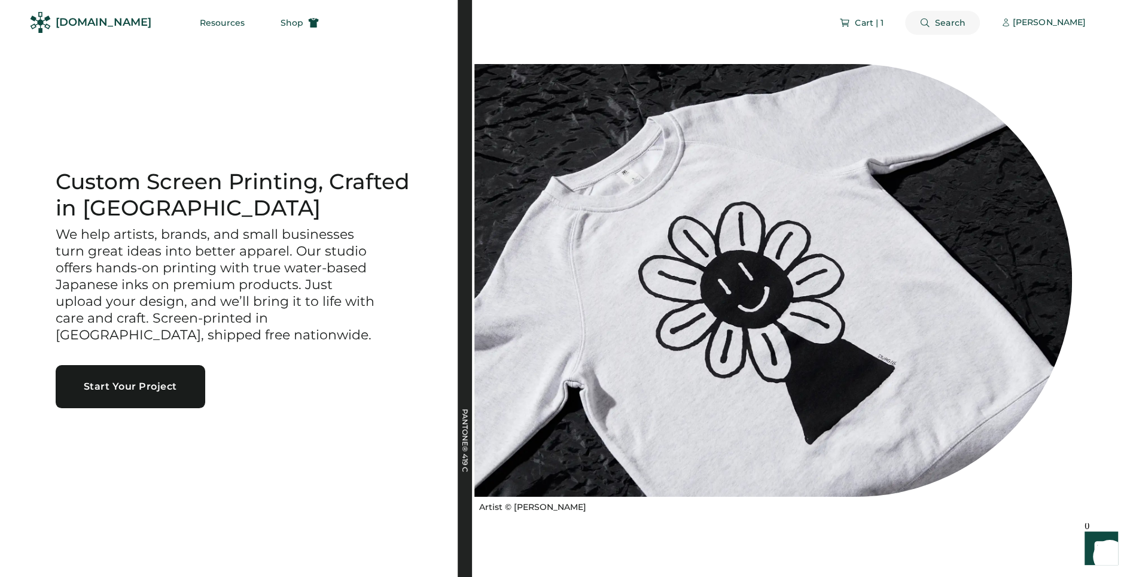
click at [954, 23] on span "Search" at bounding box center [950, 23] width 31 height 8
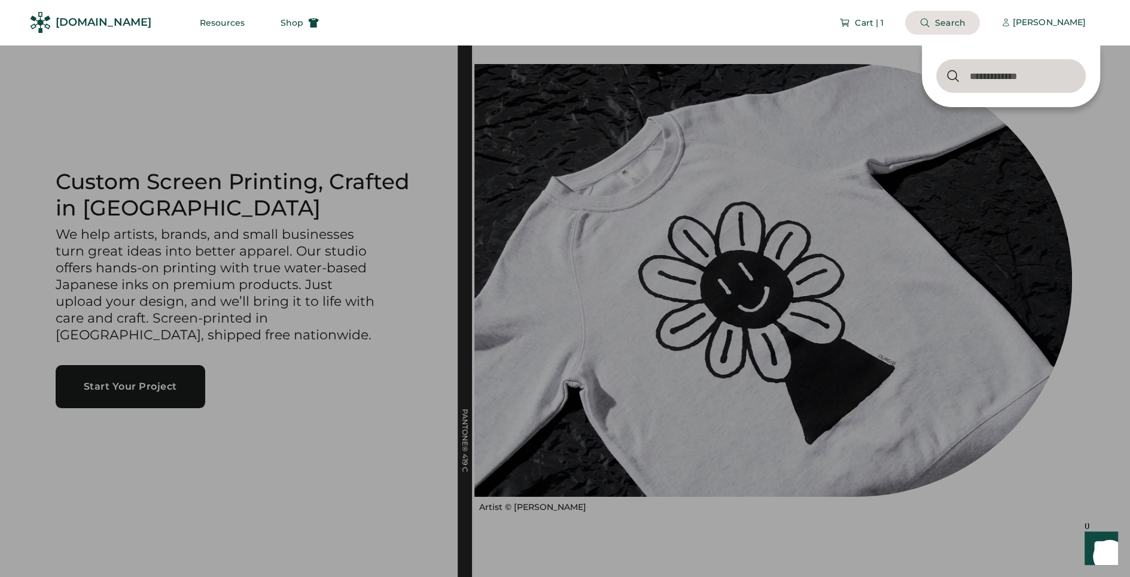
click at [999, 80] on input "input" at bounding box center [1011, 76] width 150 height 34
type input "**********"
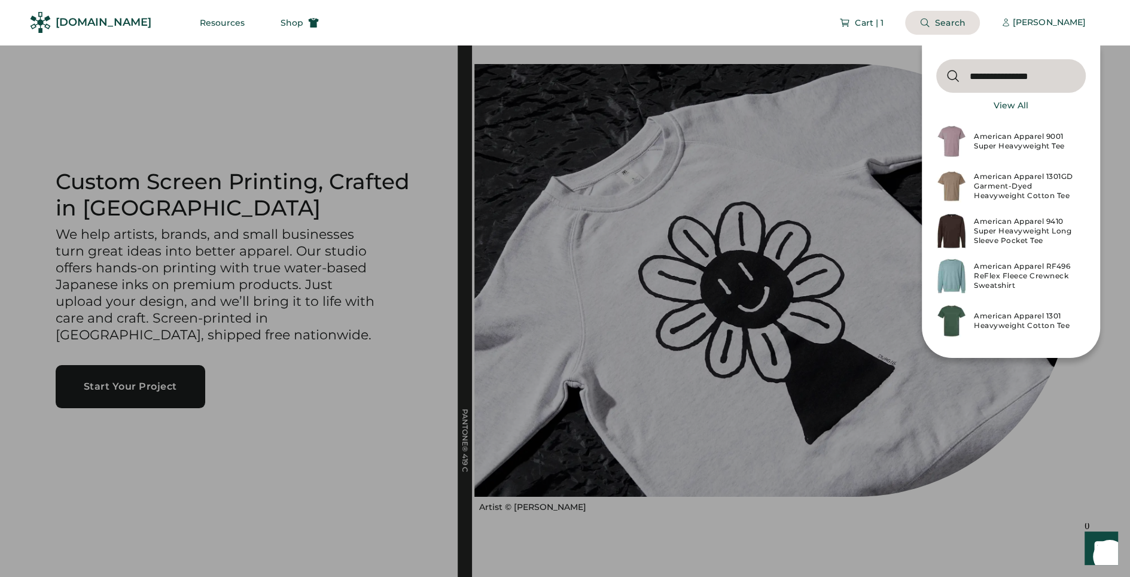
click at [1009, 80] on input "input" at bounding box center [1011, 76] width 150 height 34
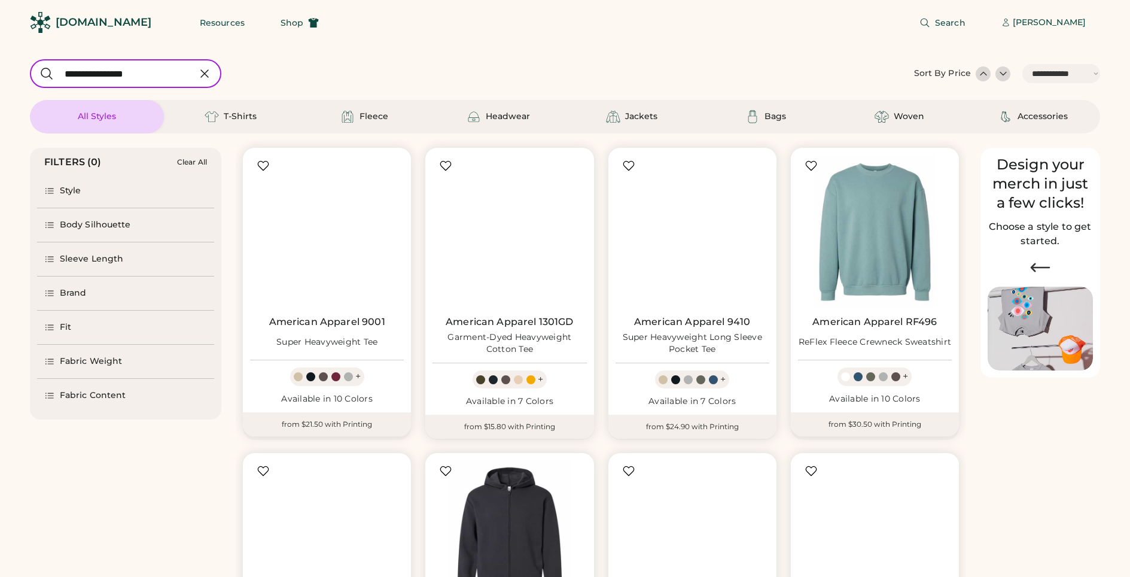
select select "*****"
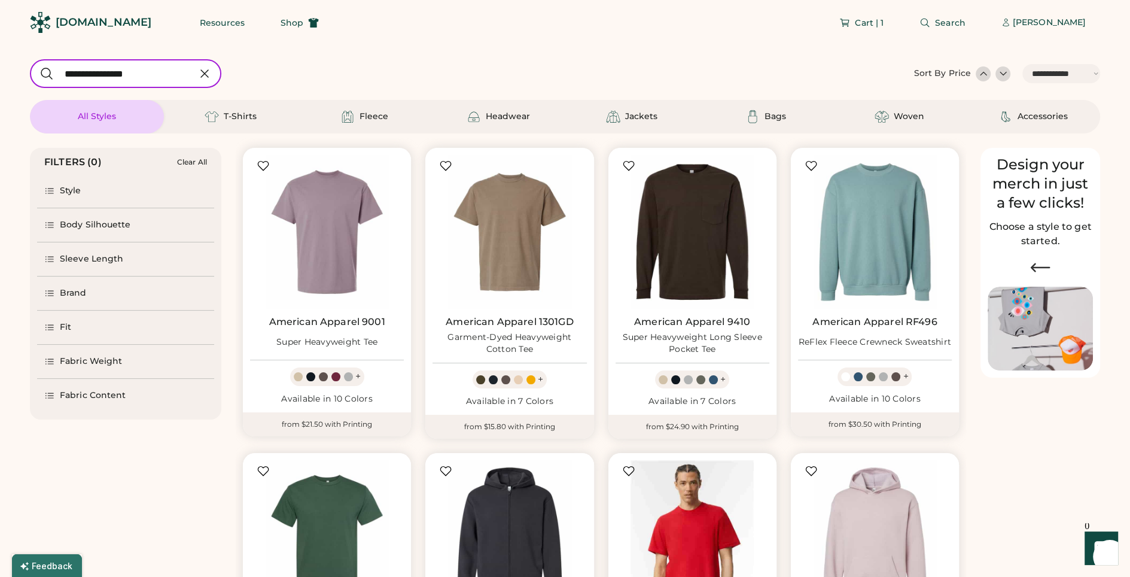
scroll to position [26, 0]
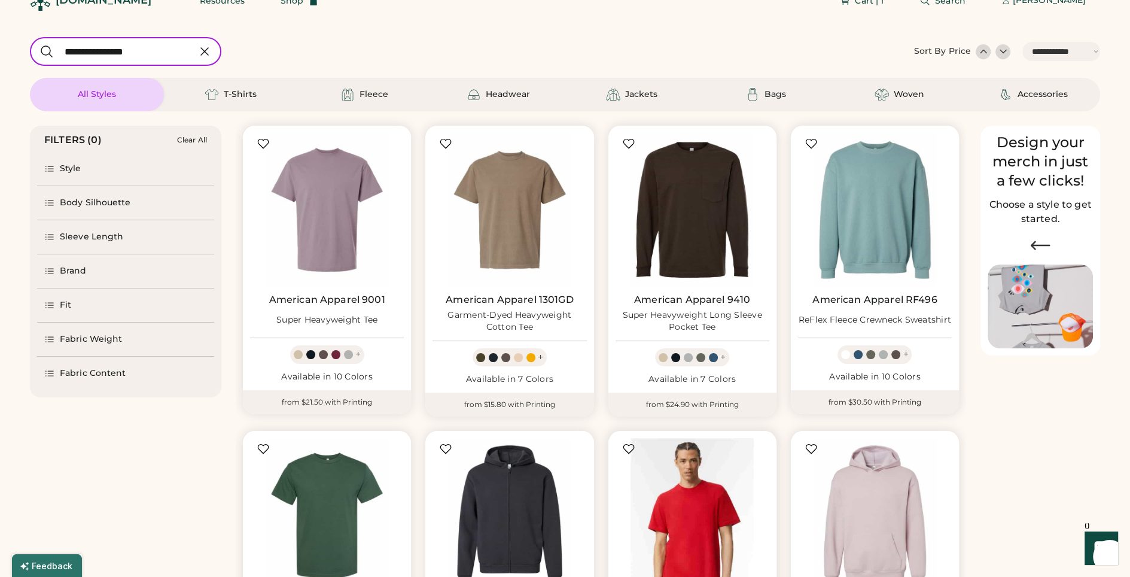
select select "*****"
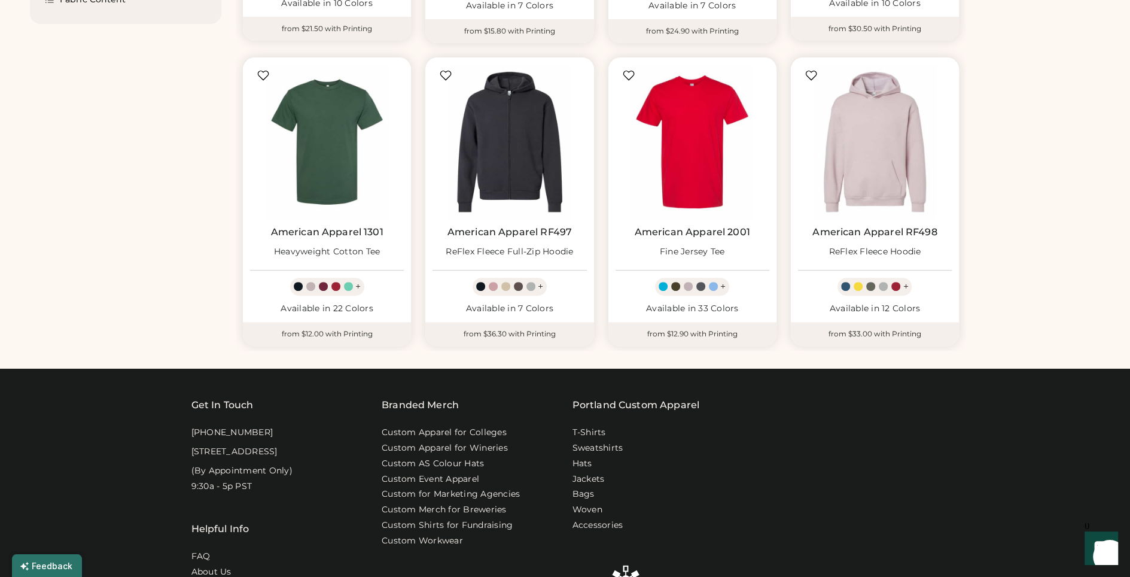
scroll to position [392, 0]
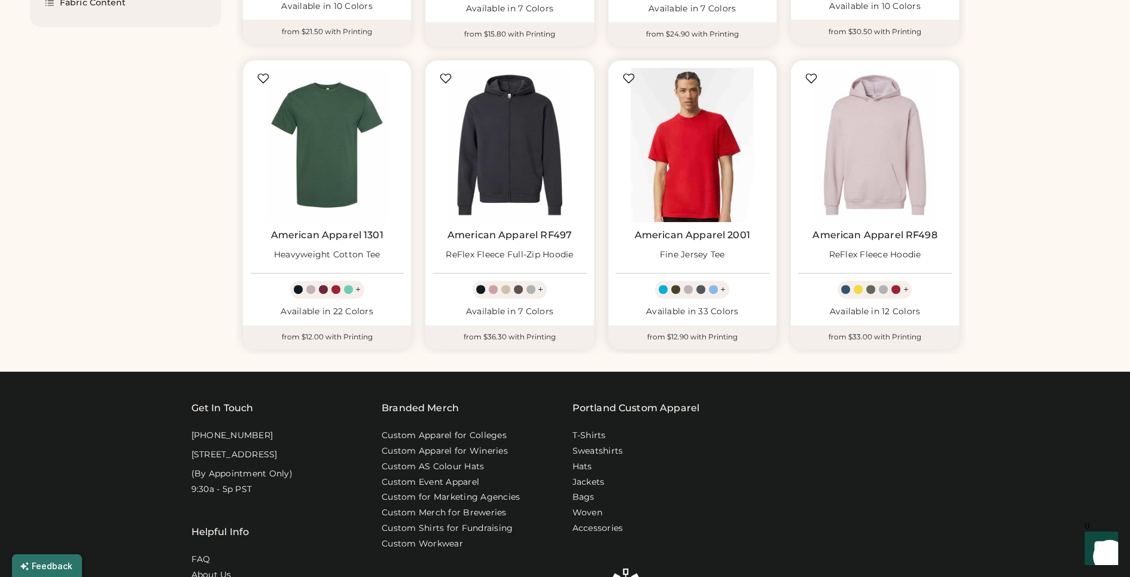
click at [700, 182] on img at bounding box center [693, 145] width 154 height 154
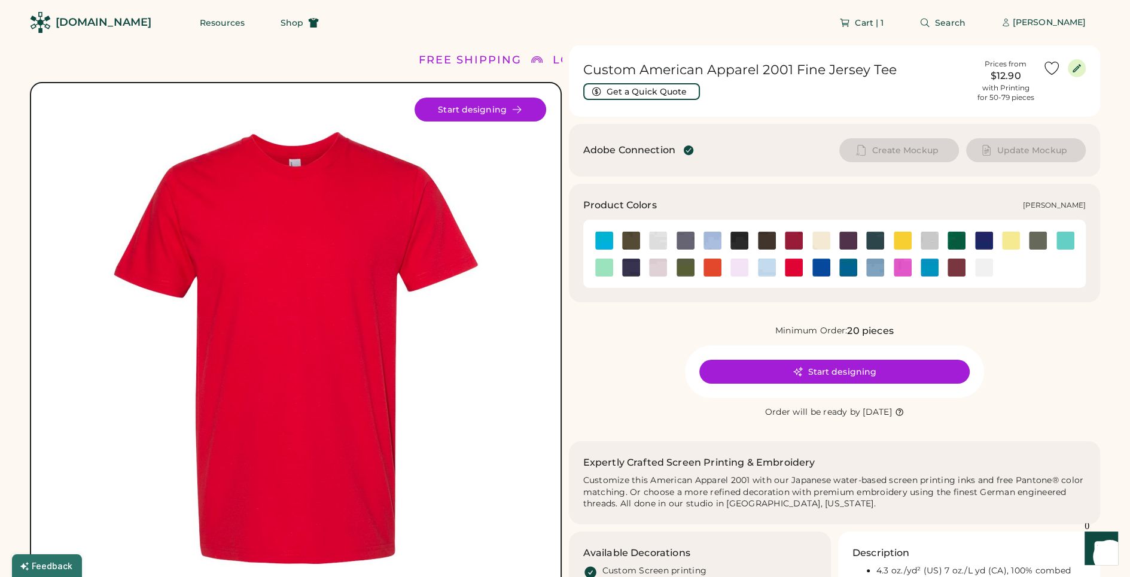
click at [658, 237] on img at bounding box center [658, 241] width 18 height 18
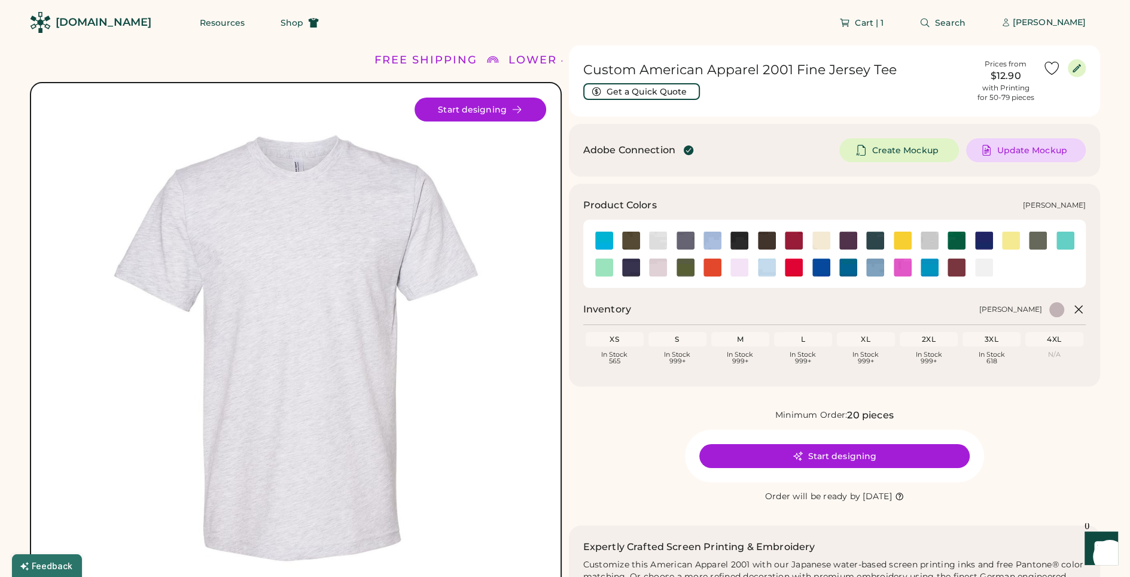
click at [932, 241] on img at bounding box center [930, 241] width 18 height 18
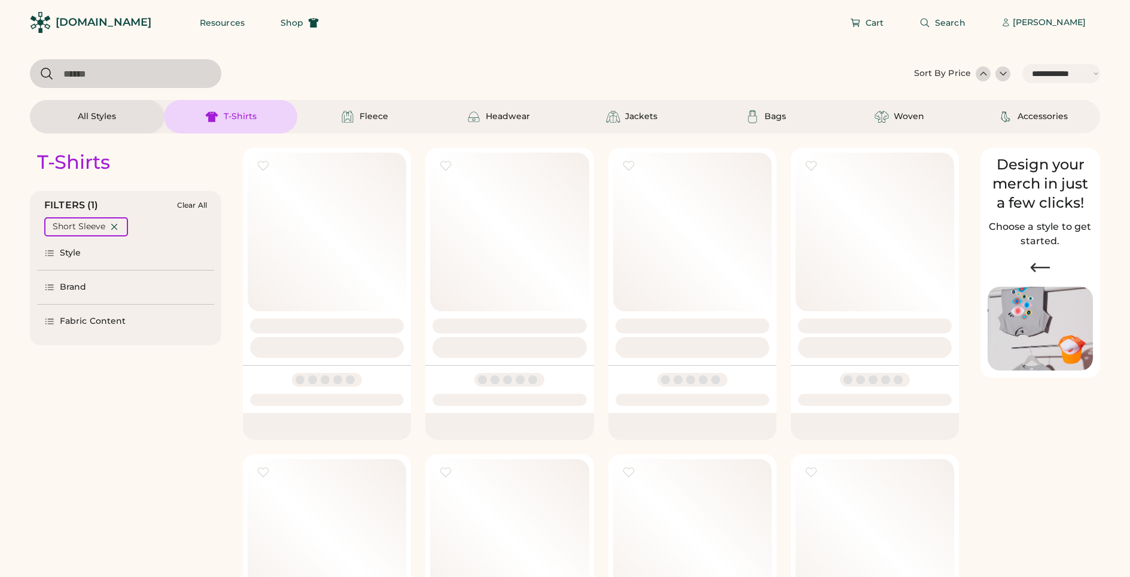
select select "*****"
select select "*"
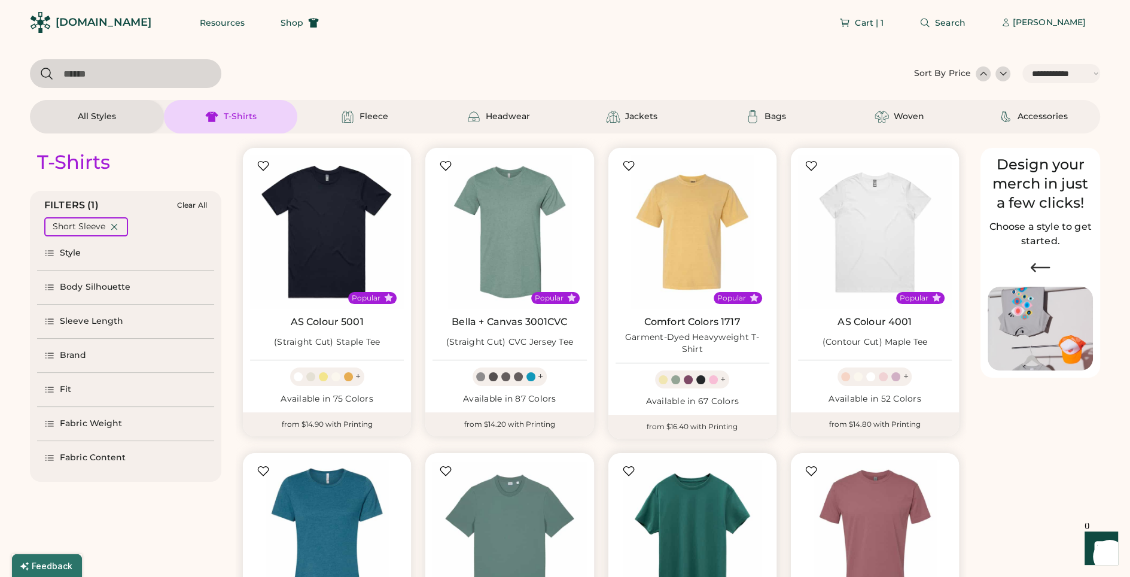
scroll to position [431, 0]
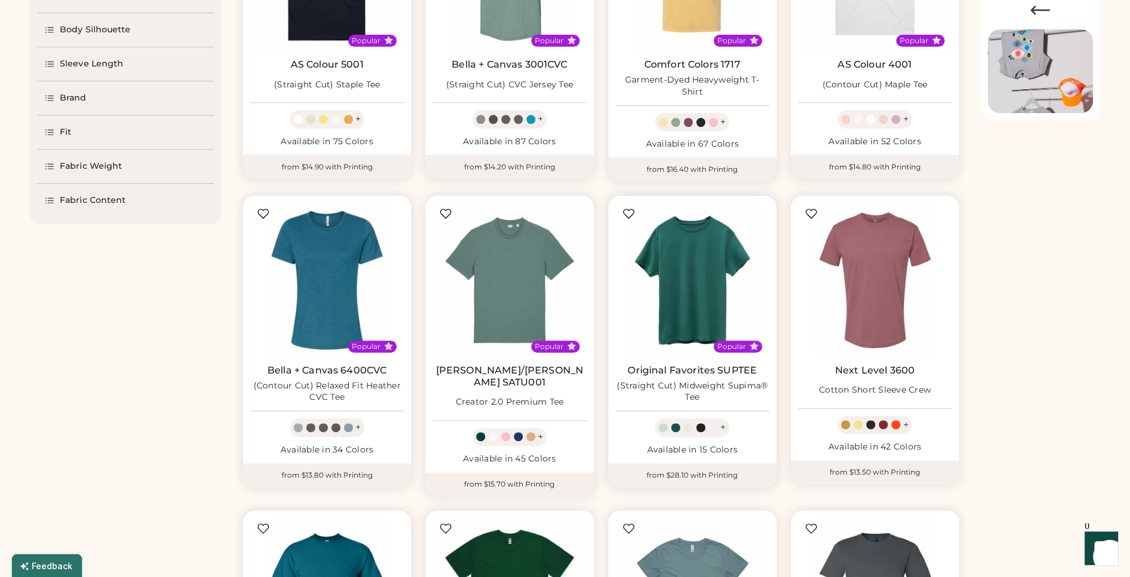
select select "*****"
select select "*"
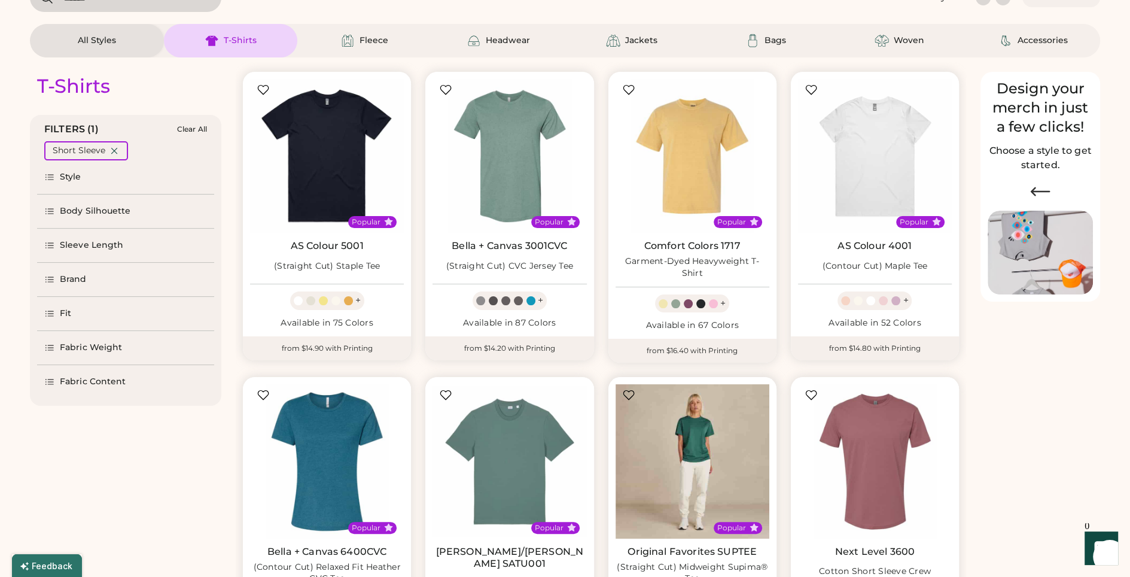
scroll to position [75, 0]
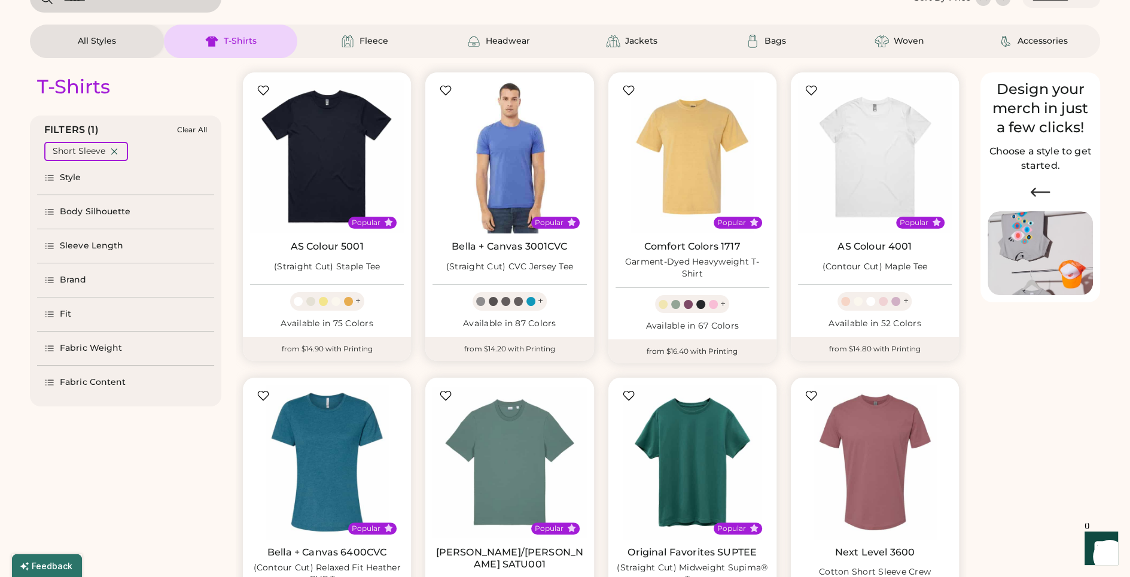
click at [506, 173] on img at bounding box center [510, 157] width 154 height 154
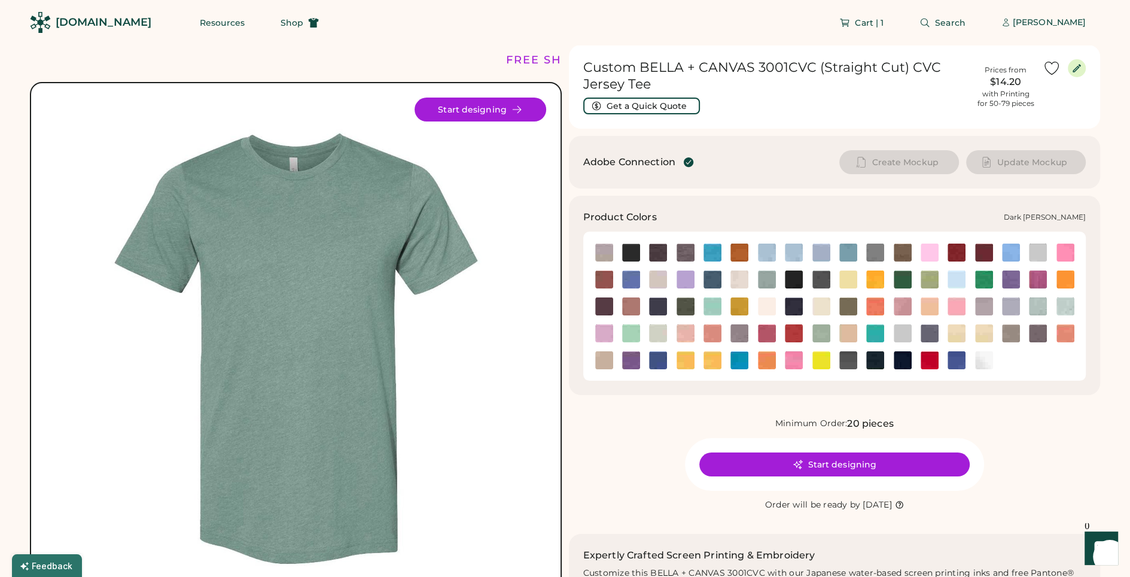
click at [660, 246] on img at bounding box center [658, 252] width 18 height 18
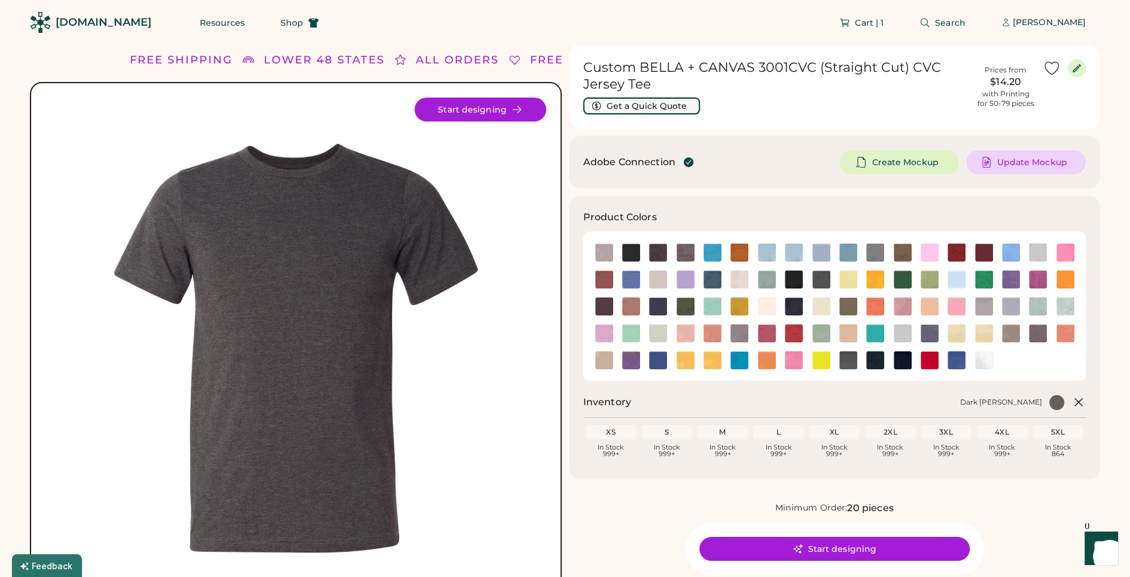
click at [631, 105] on button "Get a Quick Quote" at bounding box center [641, 106] width 117 height 17
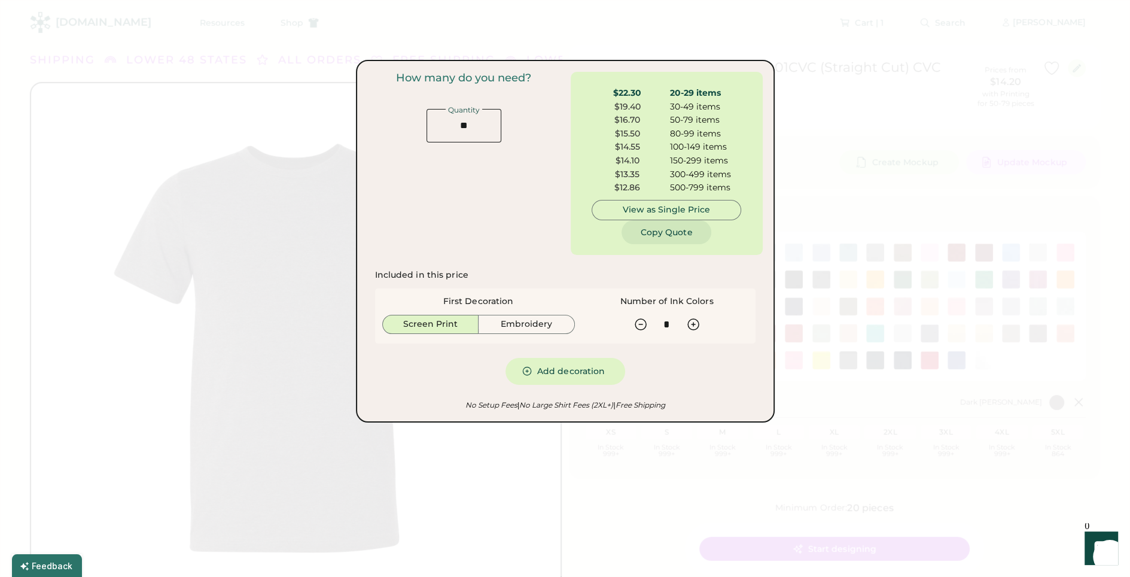
click at [676, 229] on button "Copy Quote" at bounding box center [667, 232] width 90 height 24
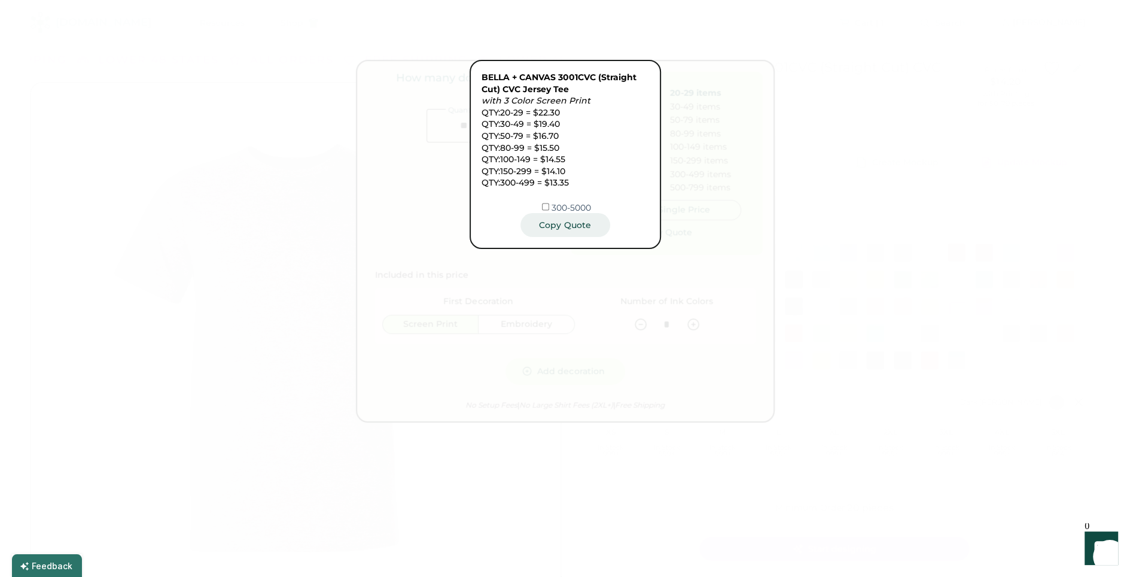
click at [562, 227] on button "Copy Quote" at bounding box center [565, 225] width 90 height 24
click at [529, 268] on div at bounding box center [565, 288] width 1130 height 577
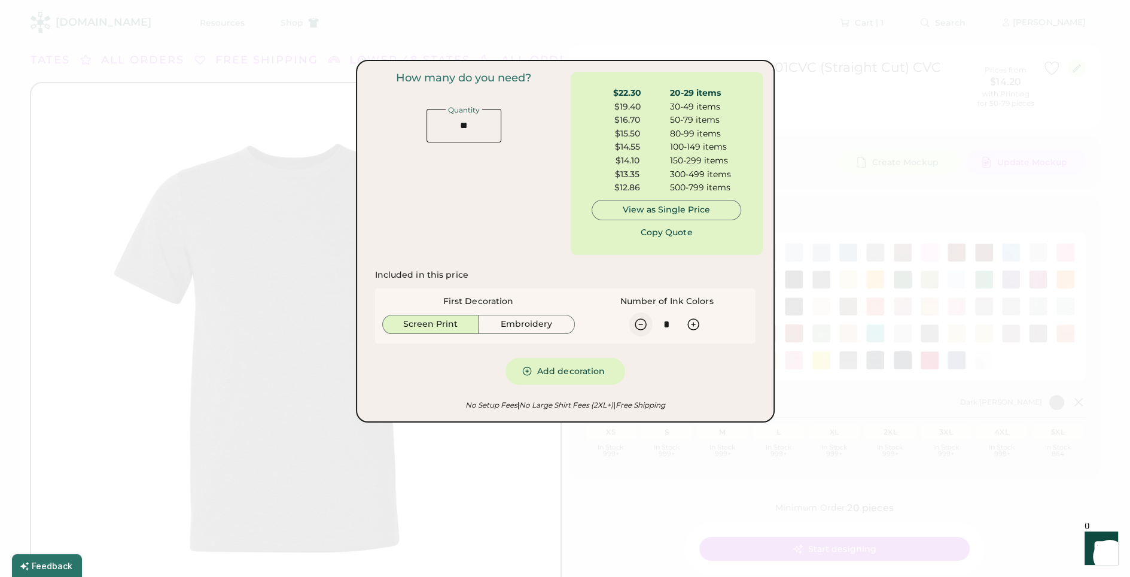
click at [644, 327] on icon at bounding box center [640, 324] width 11 height 11
click at [650, 232] on button "Copy Quote" at bounding box center [667, 232] width 90 height 24
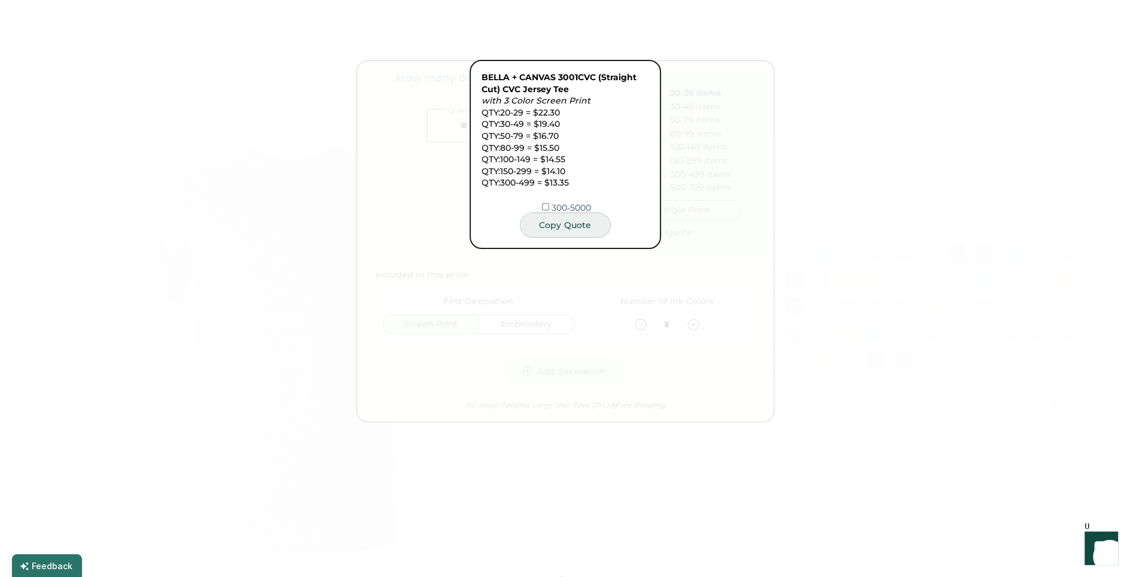
click at [577, 228] on button "Copy Quote" at bounding box center [565, 225] width 90 height 24
type input "*"
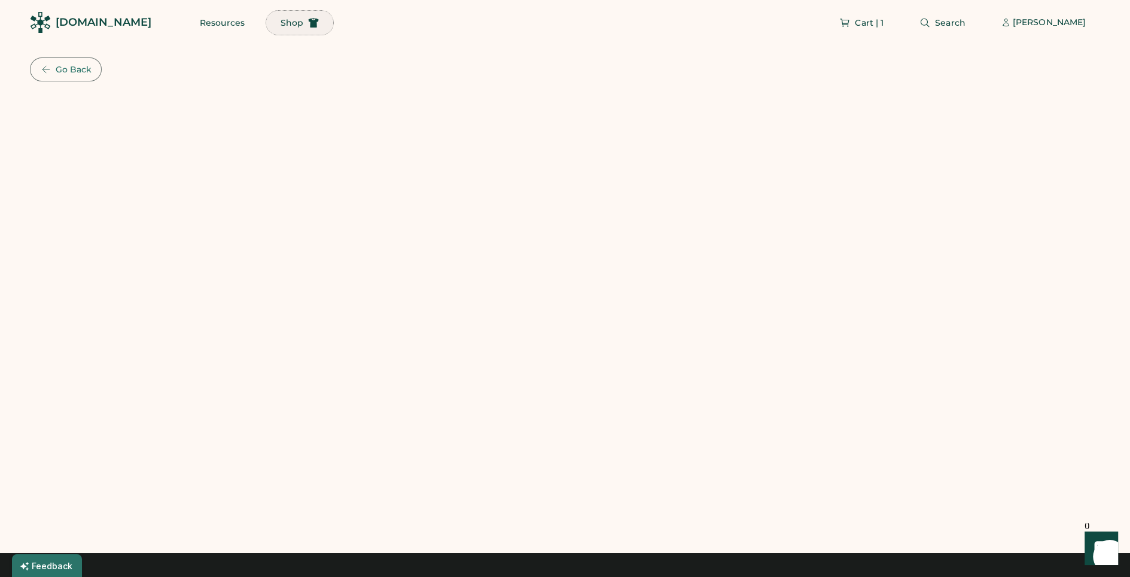
click at [281, 21] on span "Shop" at bounding box center [292, 23] width 23 height 8
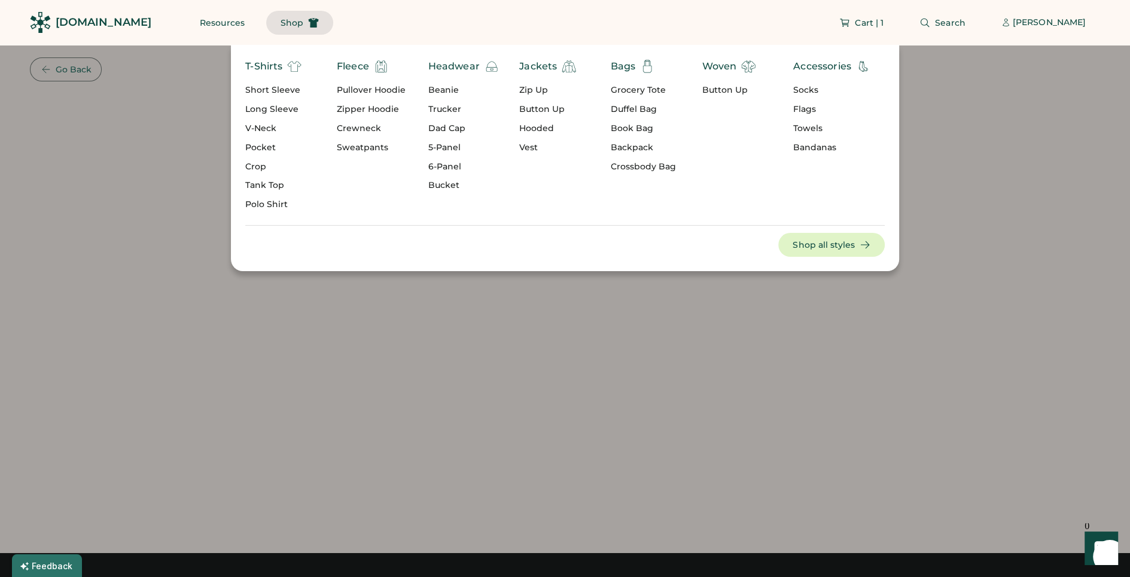
click at [279, 93] on div "Short Sleeve" at bounding box center [273, 90] width 56 height 12
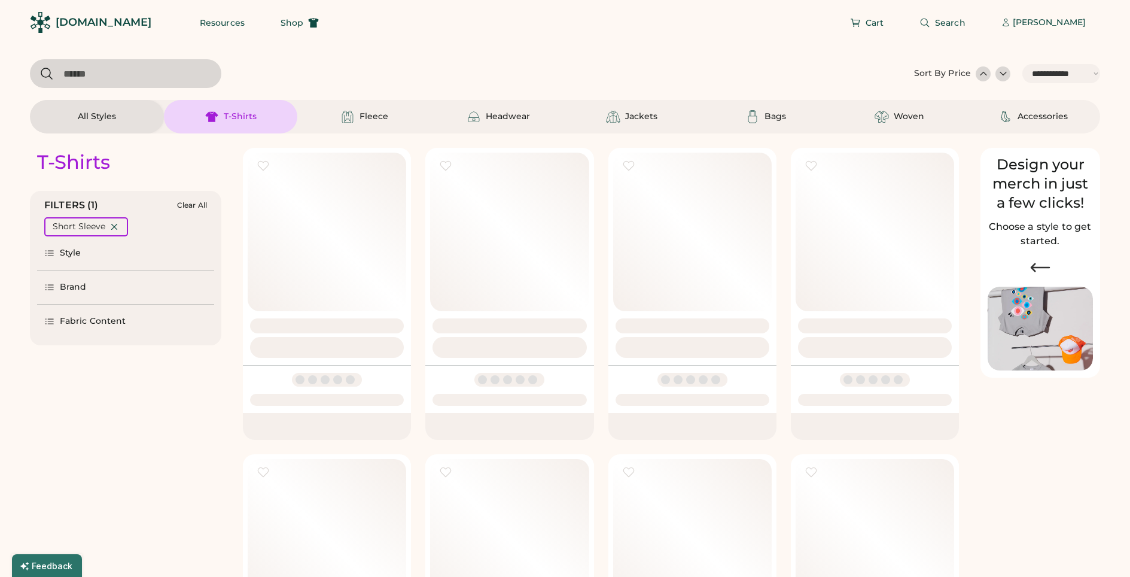
select select "*****"
select select "*"
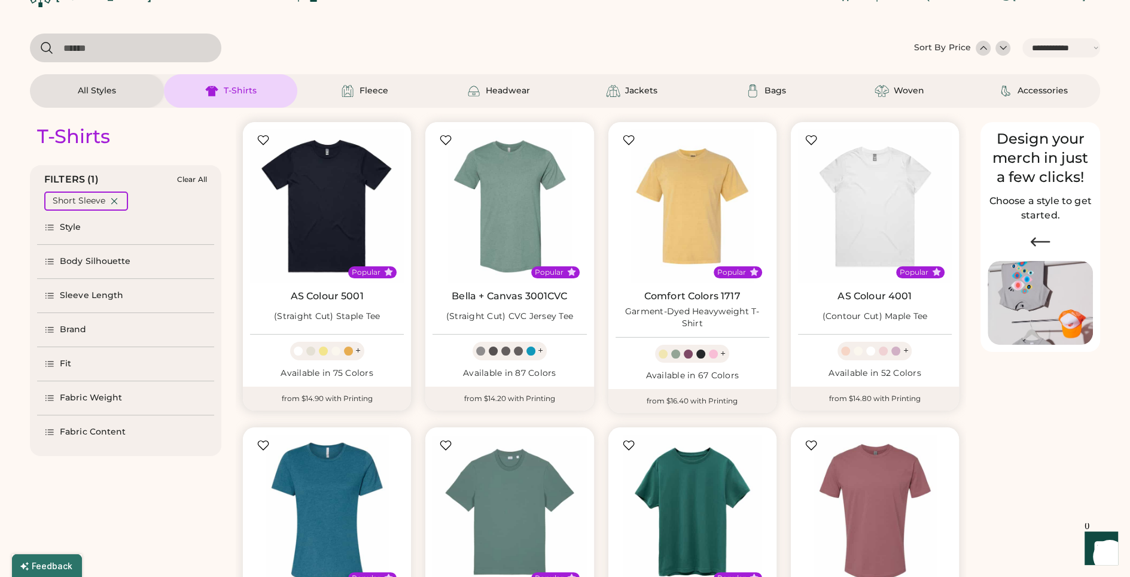
scroll to position [31, 0]
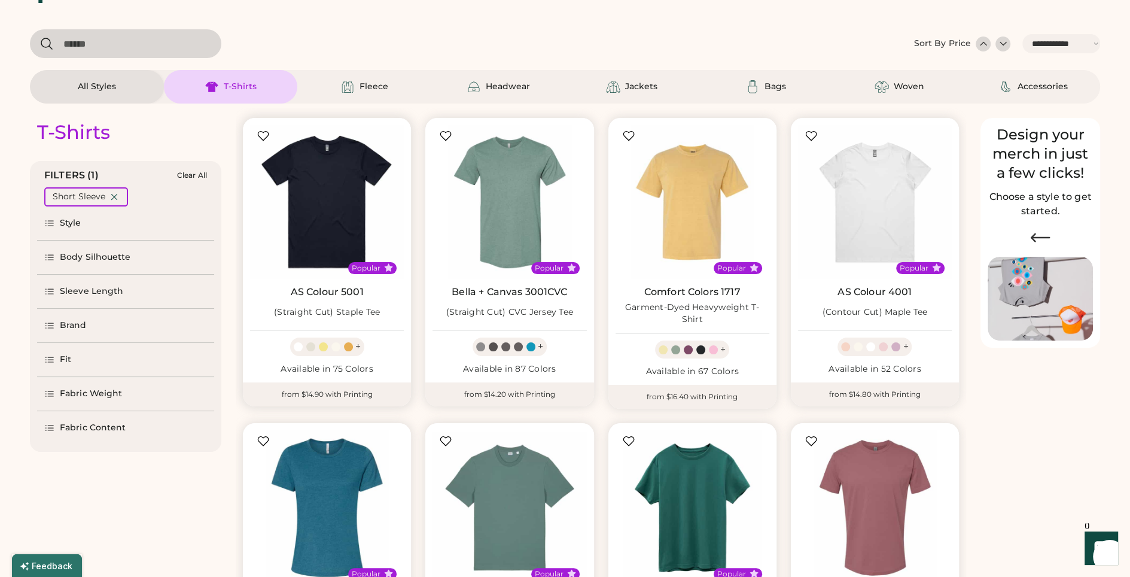
select select "*****"
select select "*"
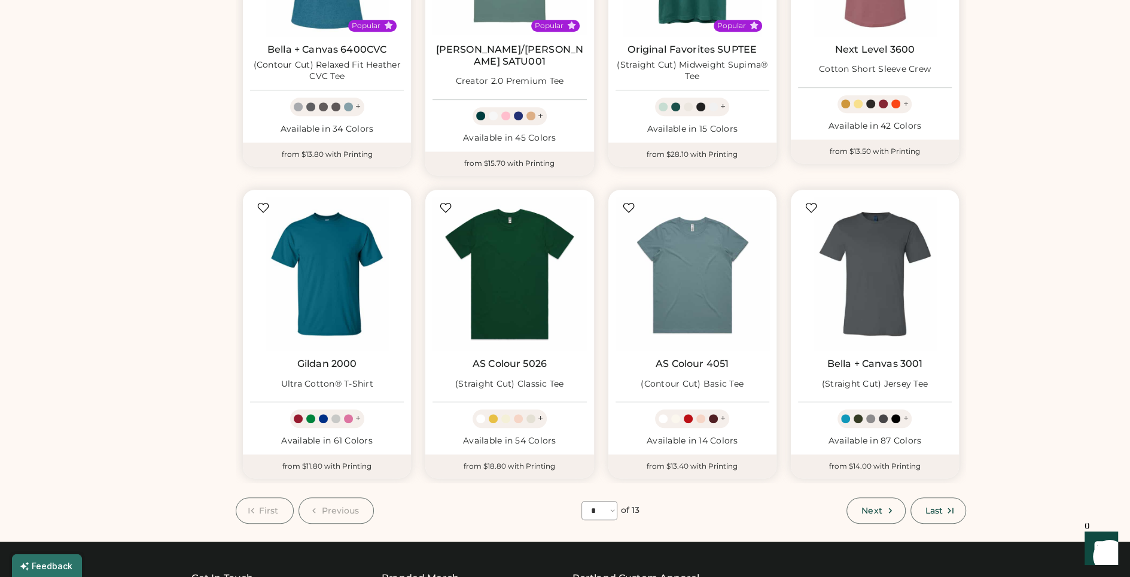
scroll to position [579, 0]
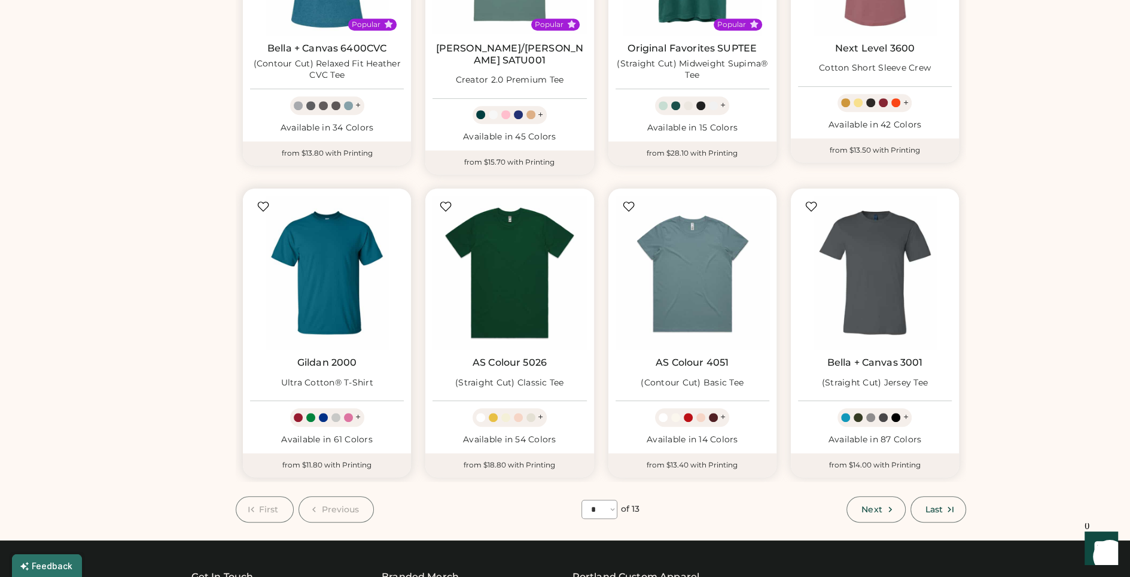
click at [321, 372] on div "Ultra Cotton® T-Shirt" at bounding box center [327, 382] width 92 height 21
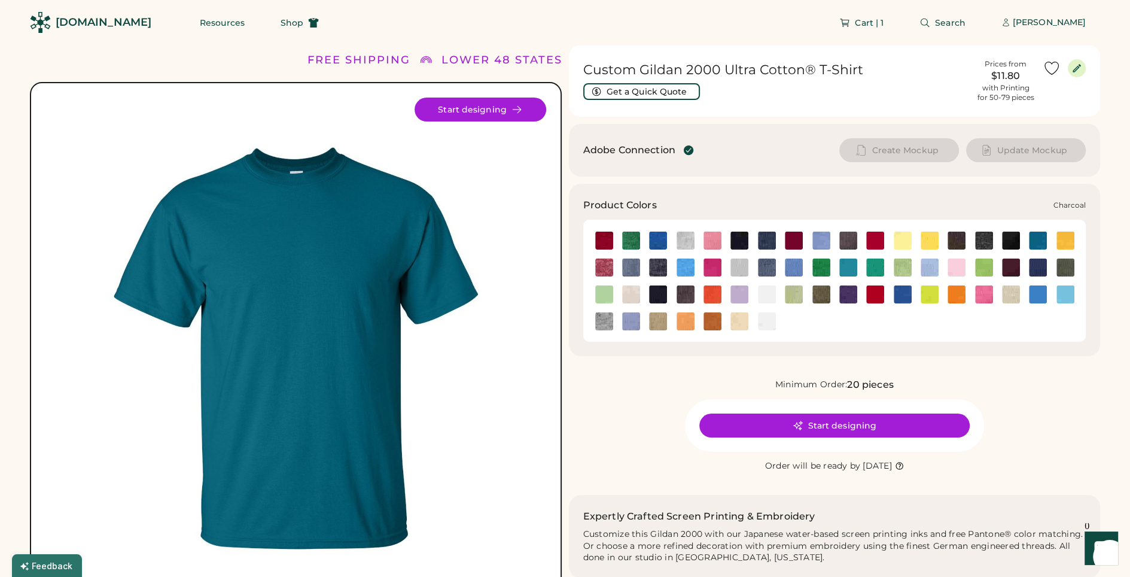
click at [844, 242] on img at bounding box center [848, 241] width 18 height 18
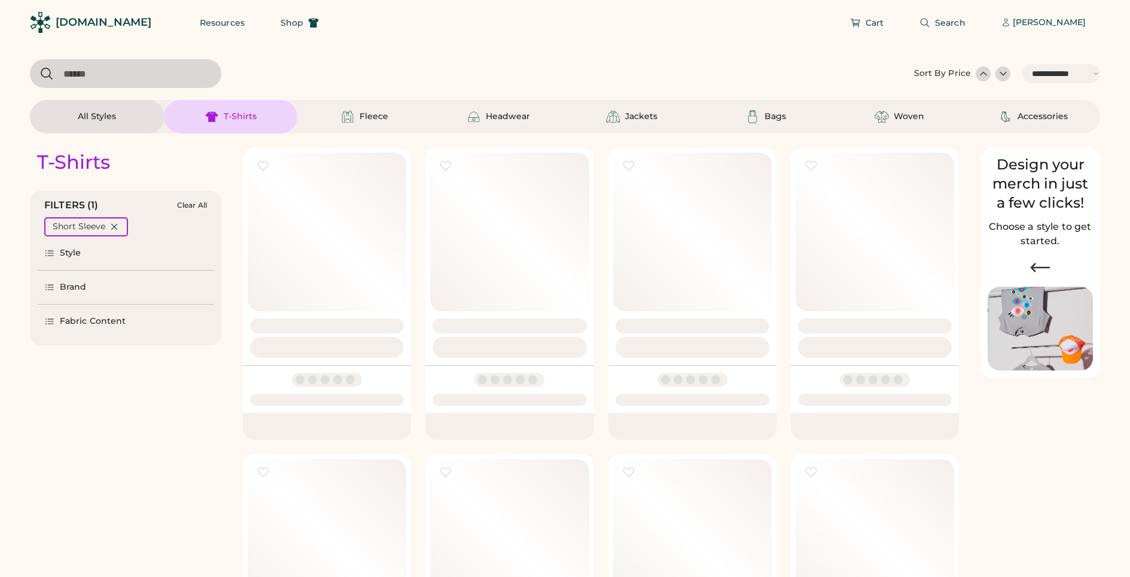
select select "*****"
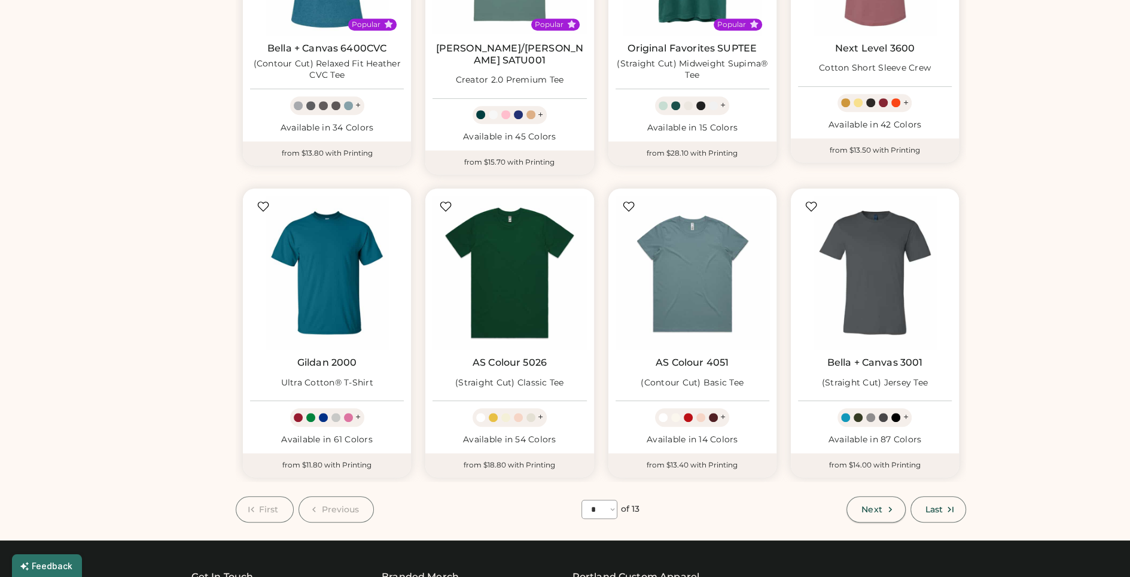
click at [881, 505] on span "Next" at bounding box center [871, 509] width 20 height 8
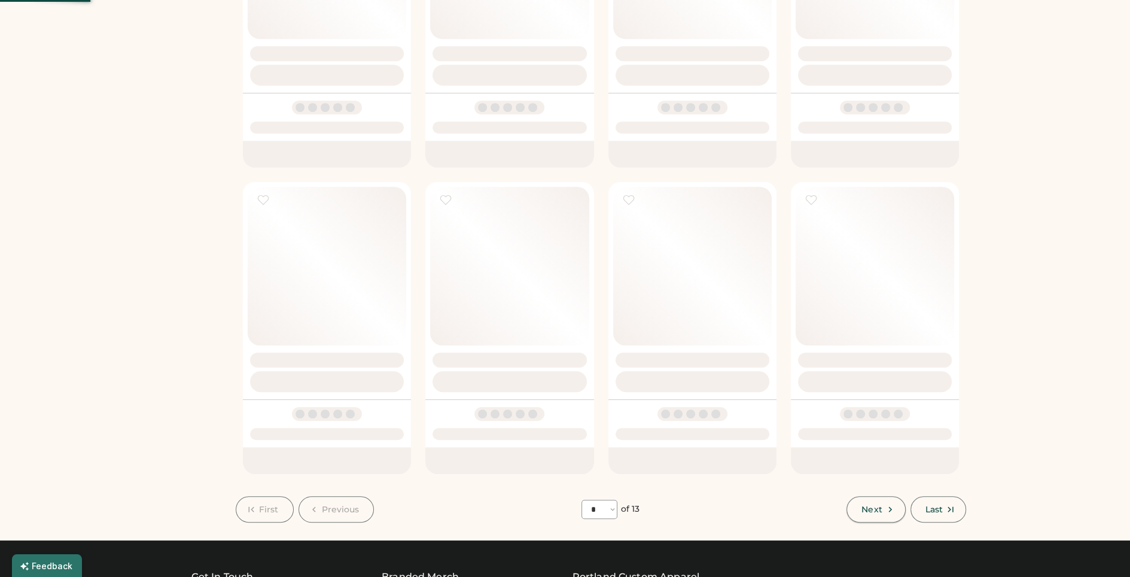
select select "*"
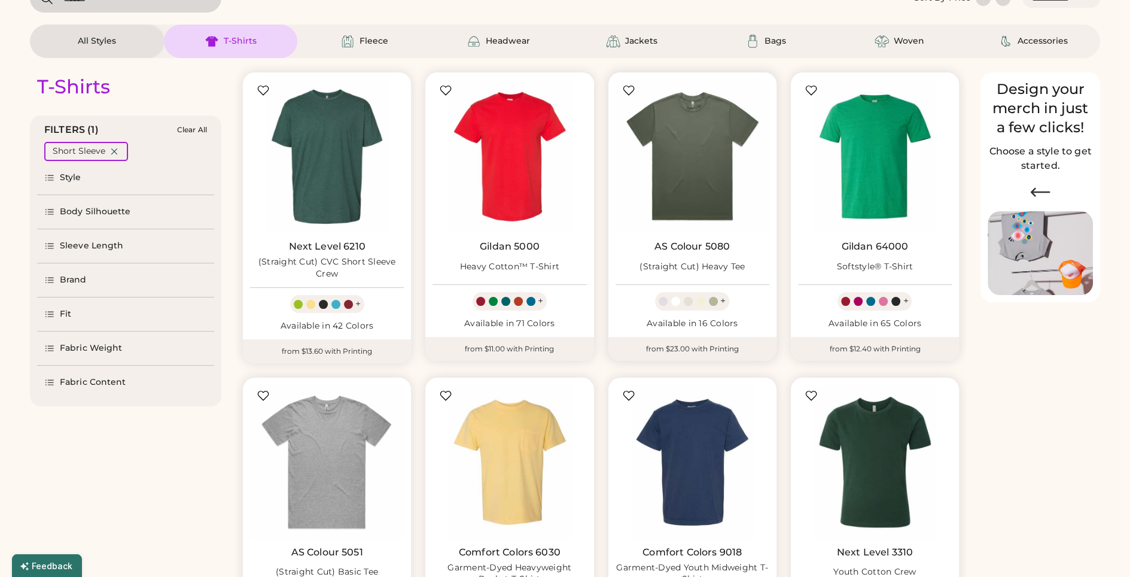
scroll to position [77, 0]
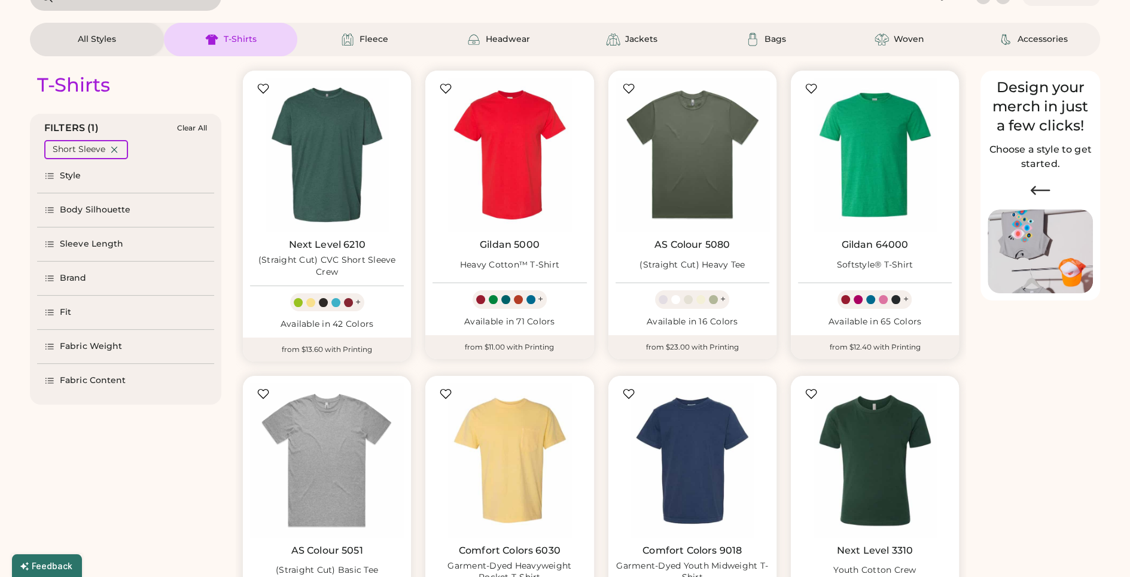
click at [850, 160] on img at bounding box center [875, 155] width 154 height 154
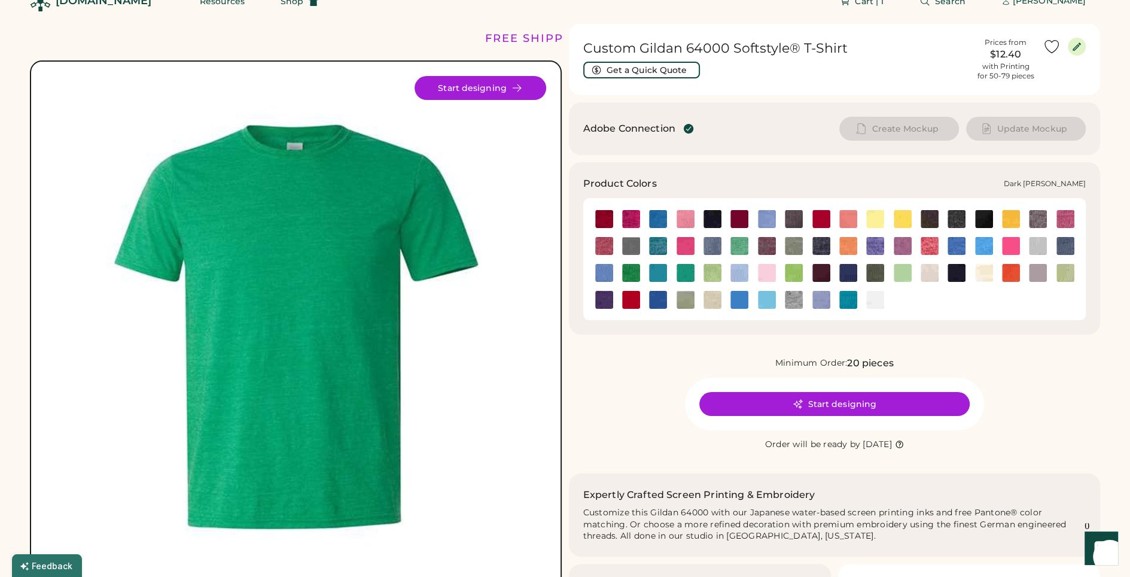
click at [957, 217] on img at bounding box center [957, 219] width 18 height 18
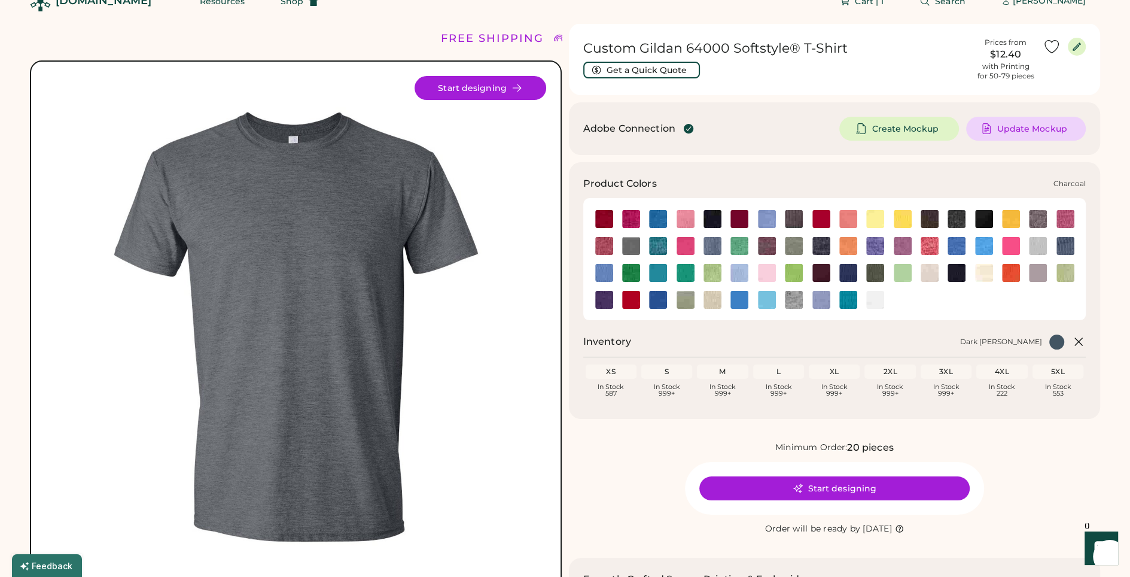
click at [790, 219] on img at bounding box center [794, 219] width 18 height 18
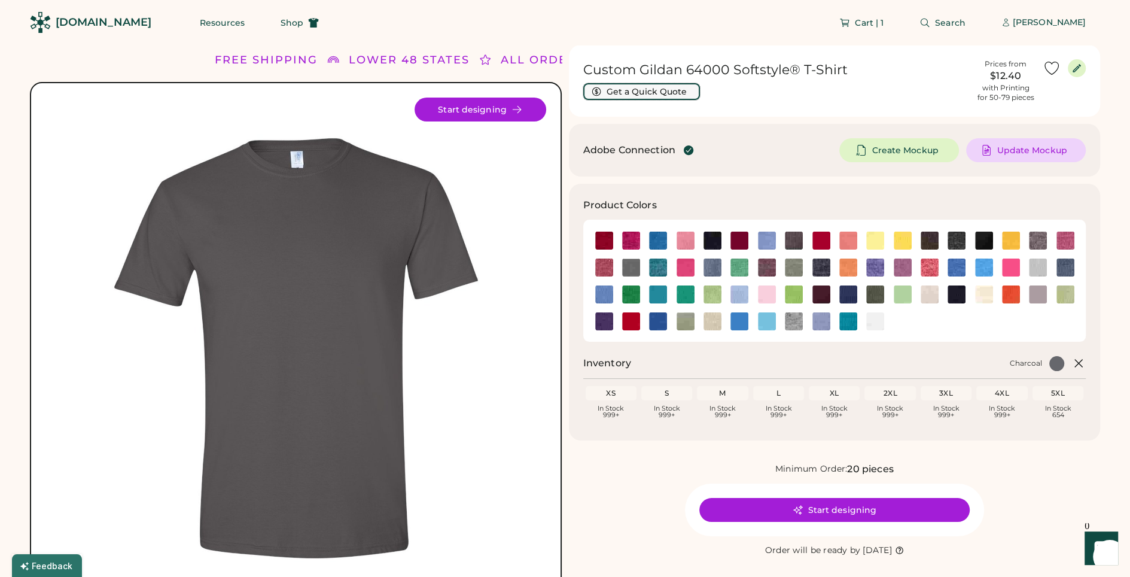
click at [658, 90] on button "Get a Quick Quote" at bounding box center [641, 91] width 117 height 17
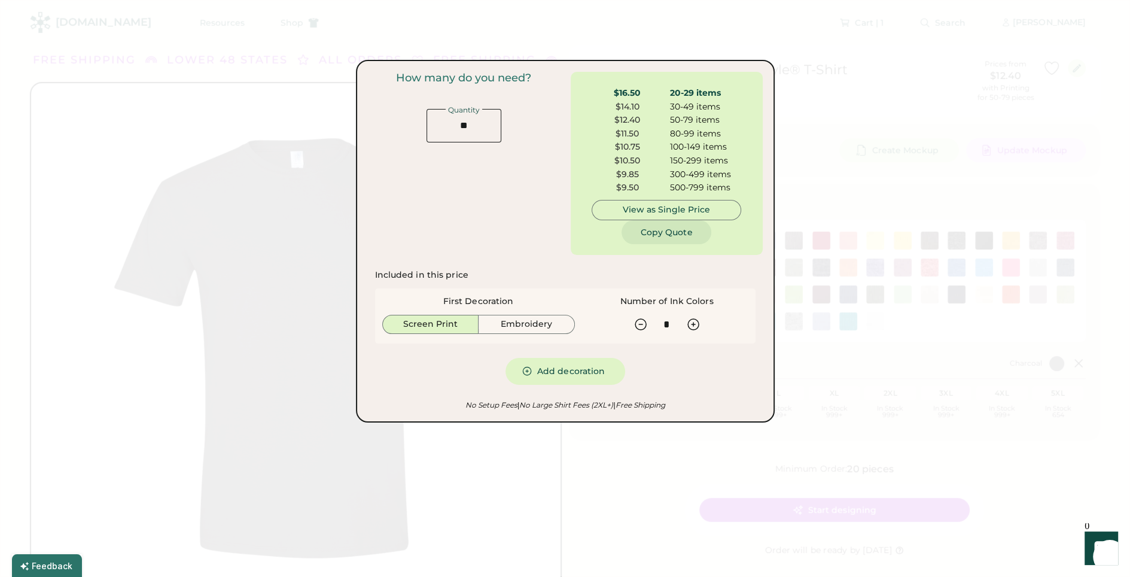
click at [663, 235] on button "Copy Quote" at bounding box center [667, 232] width 90 height 24
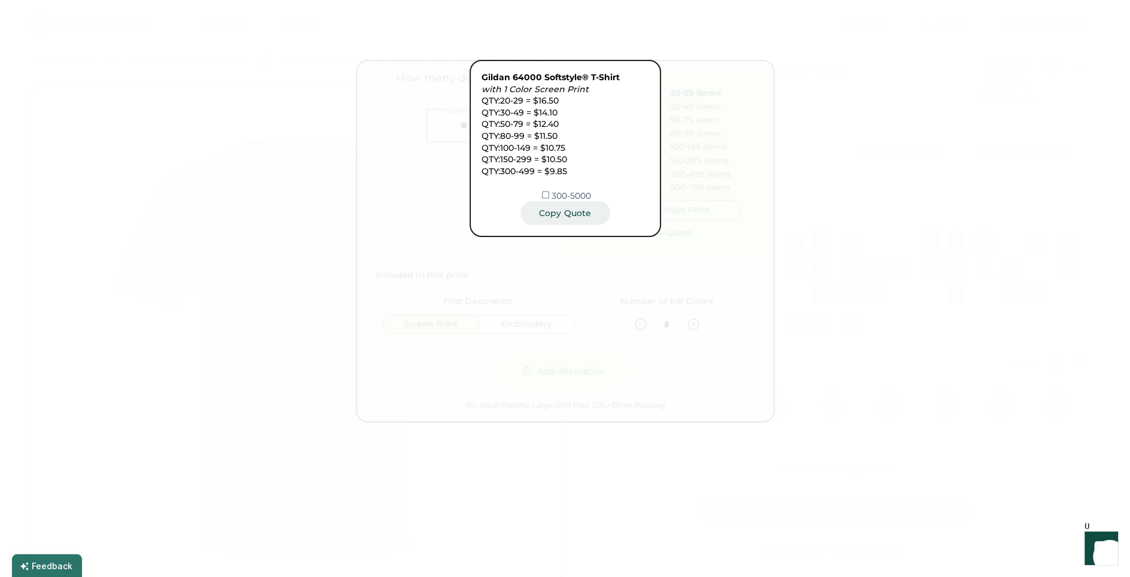
click at [567, 209] on button "Copy Quote" at bounding box center [565, 213] width 90 height 24
click at [775, 201] on div at bounding box center [565, 288] width 1130 height 577
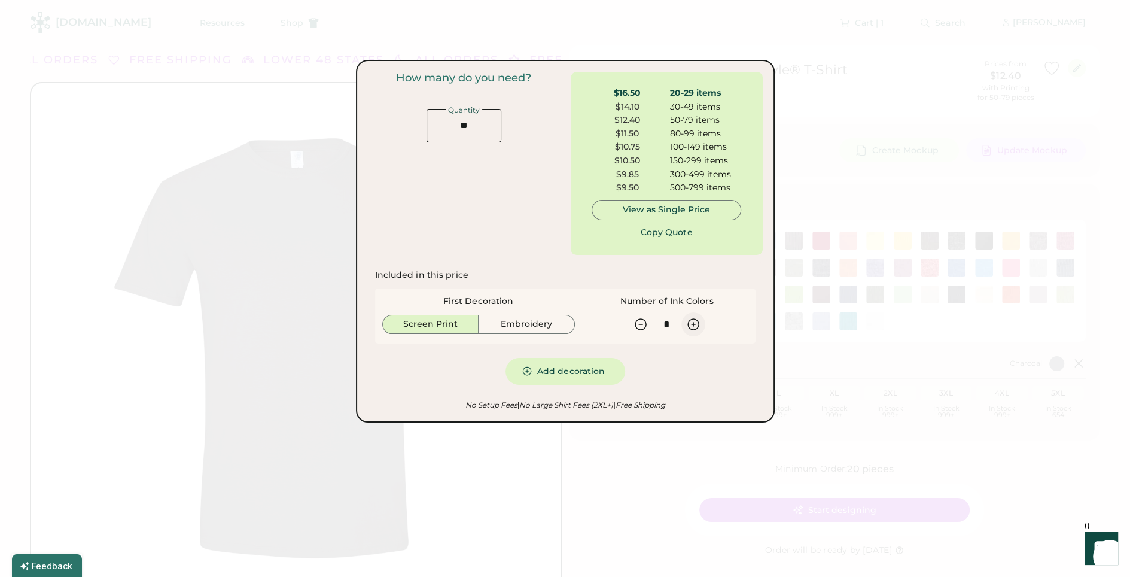
click at [692, 322] on icon at bounding box center [693, 324] width 14 height 14
type input "*"
click at [669, 238] on button "Copy Quote" at bounding box center [667, 232] width 90 height 24
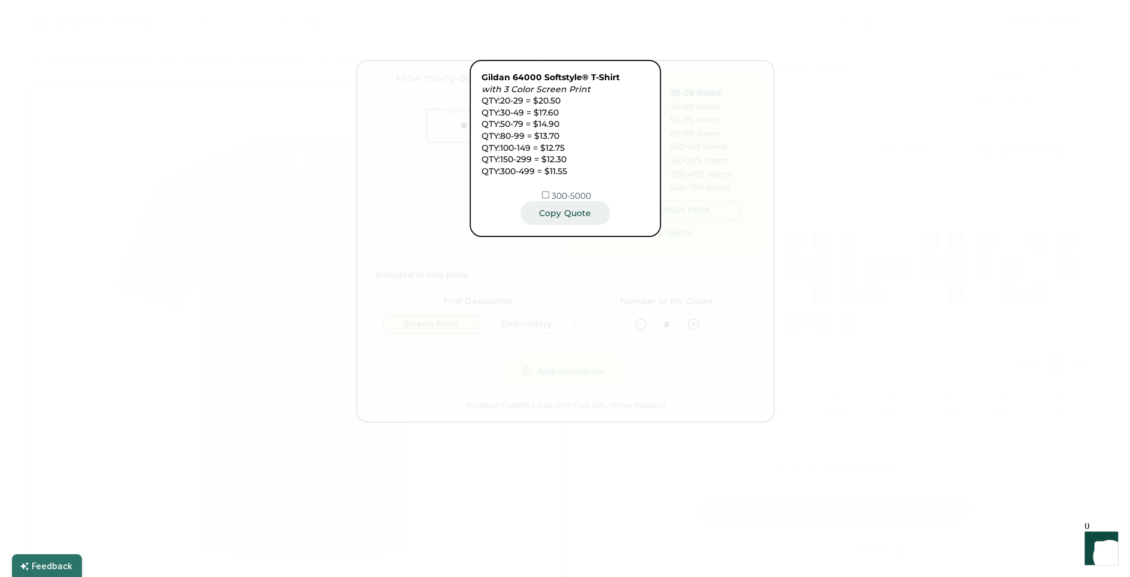
click at [571, 212] on button "Copy Quote" at bounding box center [565, 213] width 90 height 24
click at [833, 355] on div at bounding box center [565, 288] width 1130 height 577
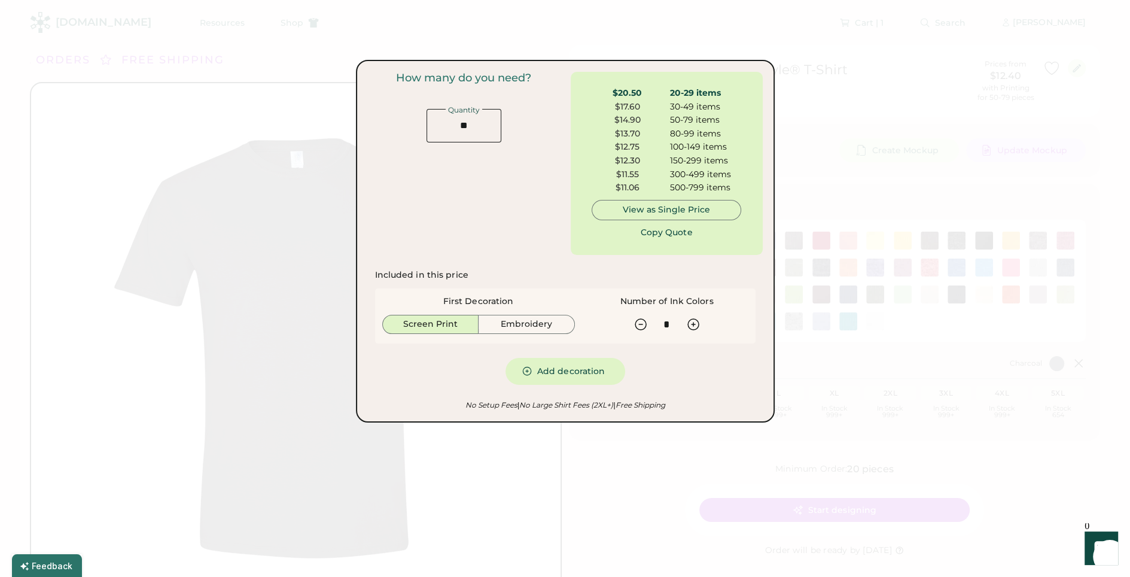
click at [647, 466] on div at bounding box center [565, 288] width 1130 height 577
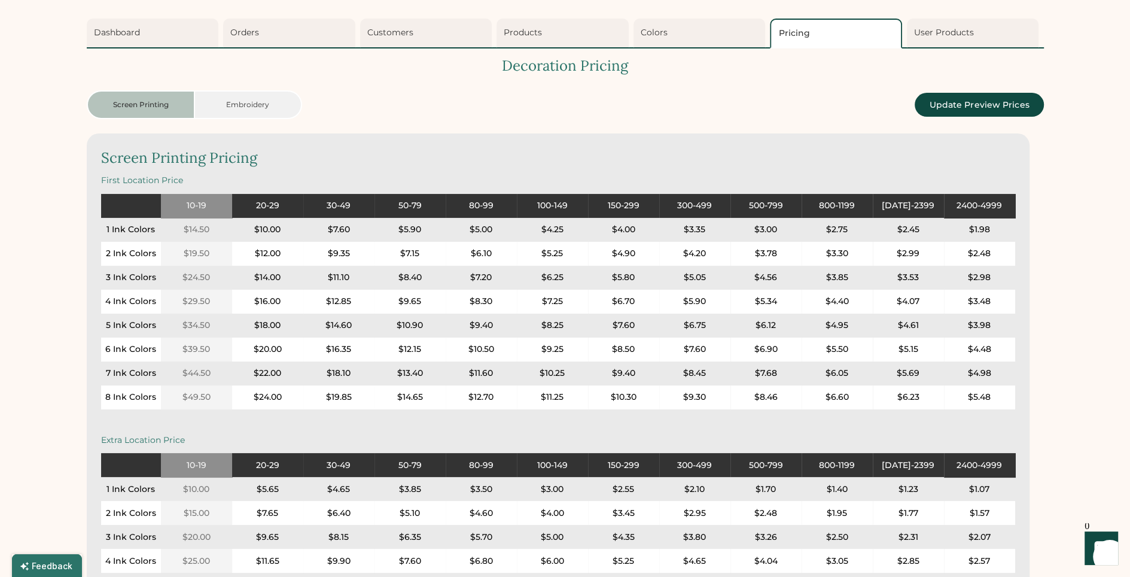
scroll to position [48, 0]
